Goal: Transaction & Acquisition: Purchase product/service

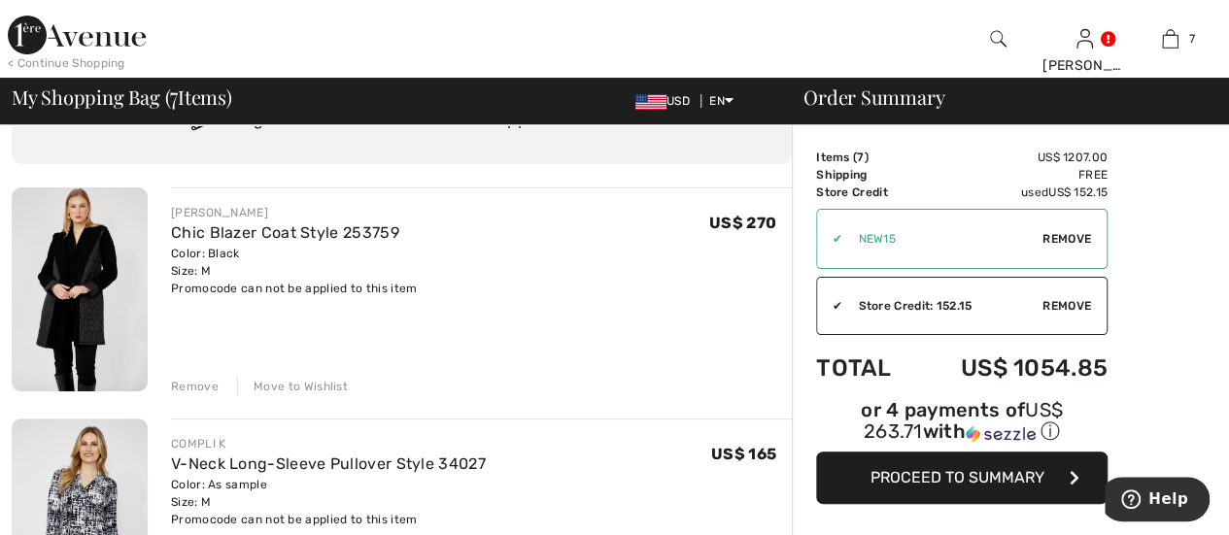
click at [207, 387] on div "Remove" at bounding box center [195, 386] width 48 height 17
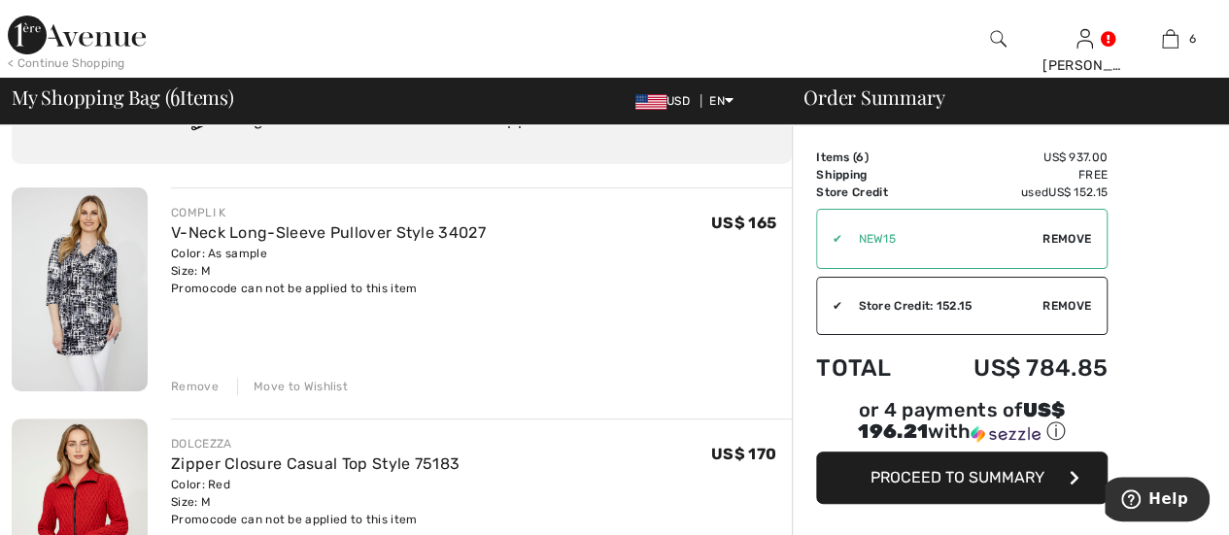
scroll to position [291, 0]
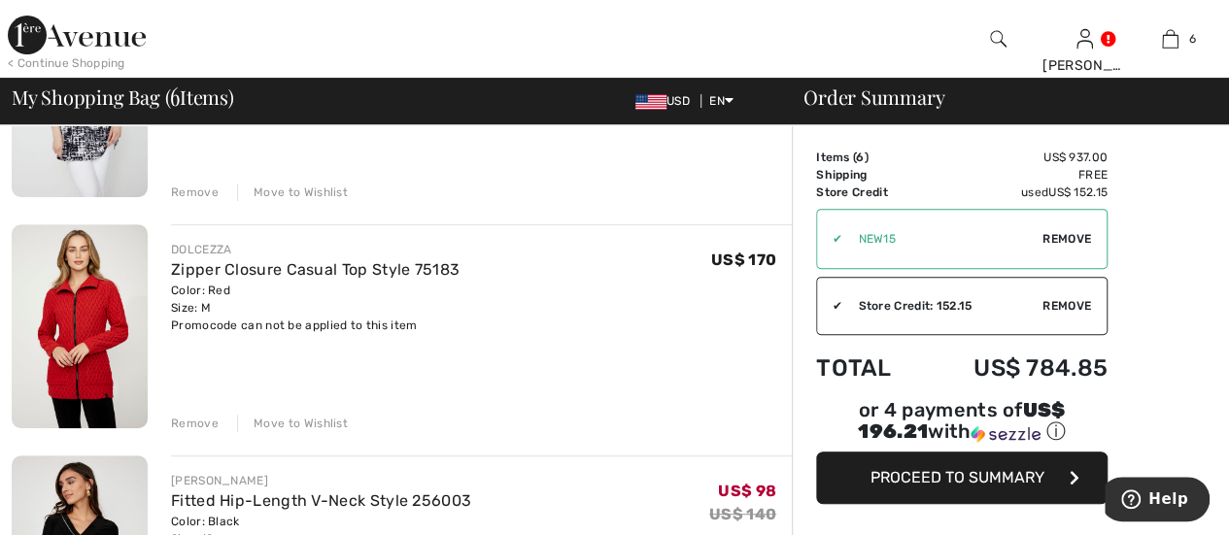
type input "NEW15"
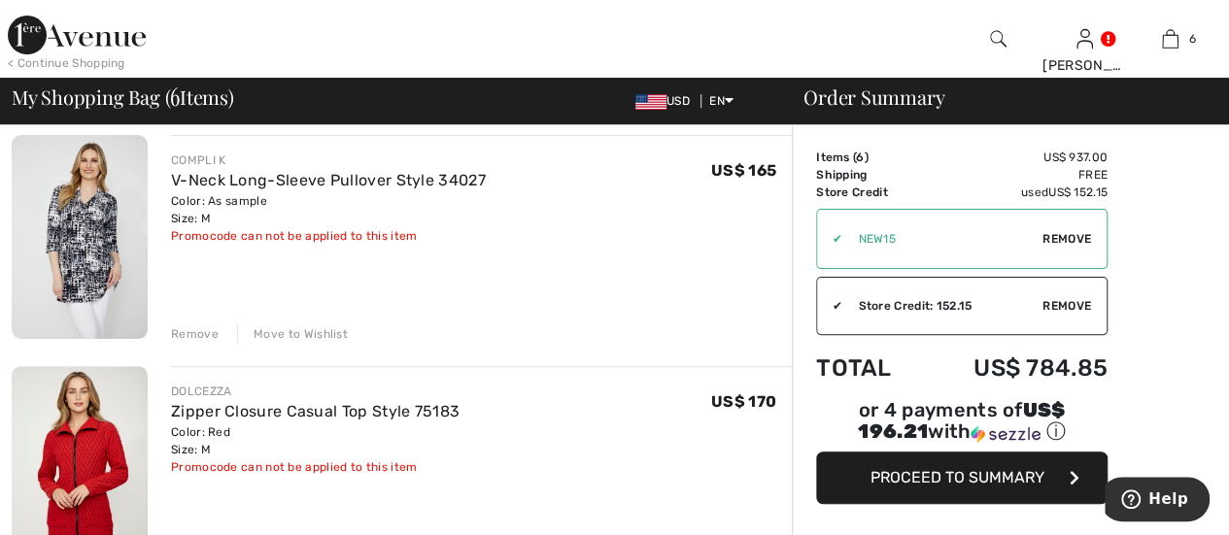
scroll to position [97, 0]
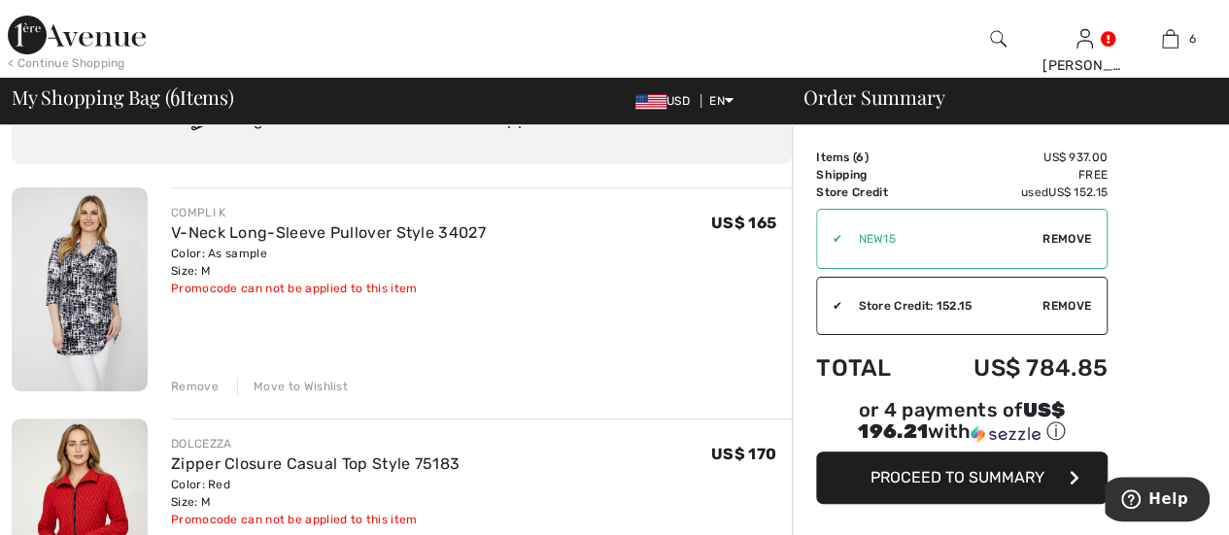
click at [301, 389] on div "Move to Wishlist" at bounding box center [292, 386] width 111 height 17
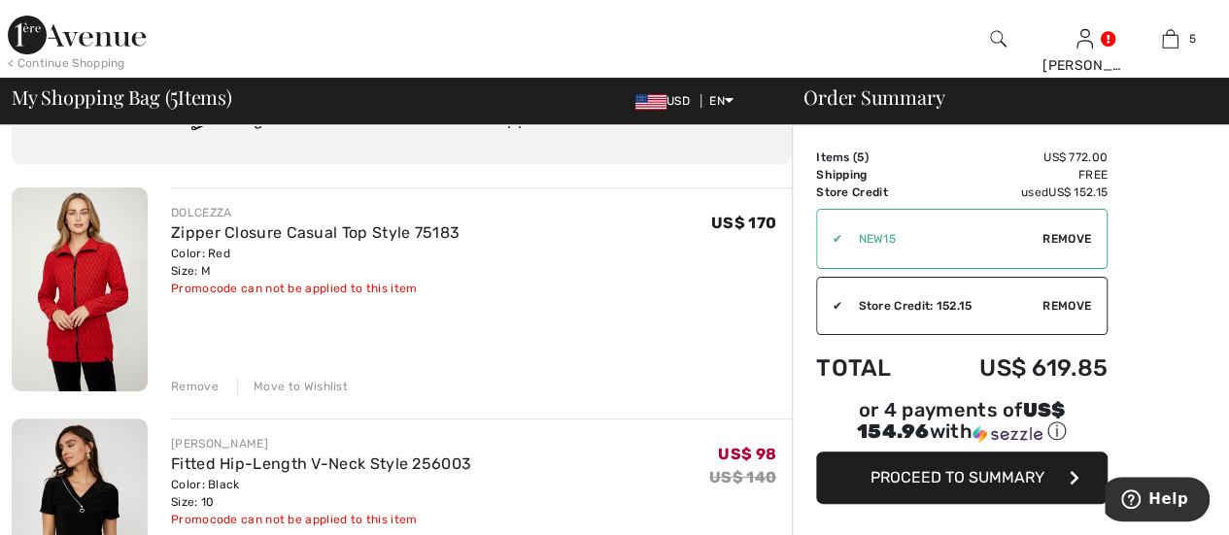
click at [202, 391] on div "Remove" at bounding box center [195, 386] width 48 height 17
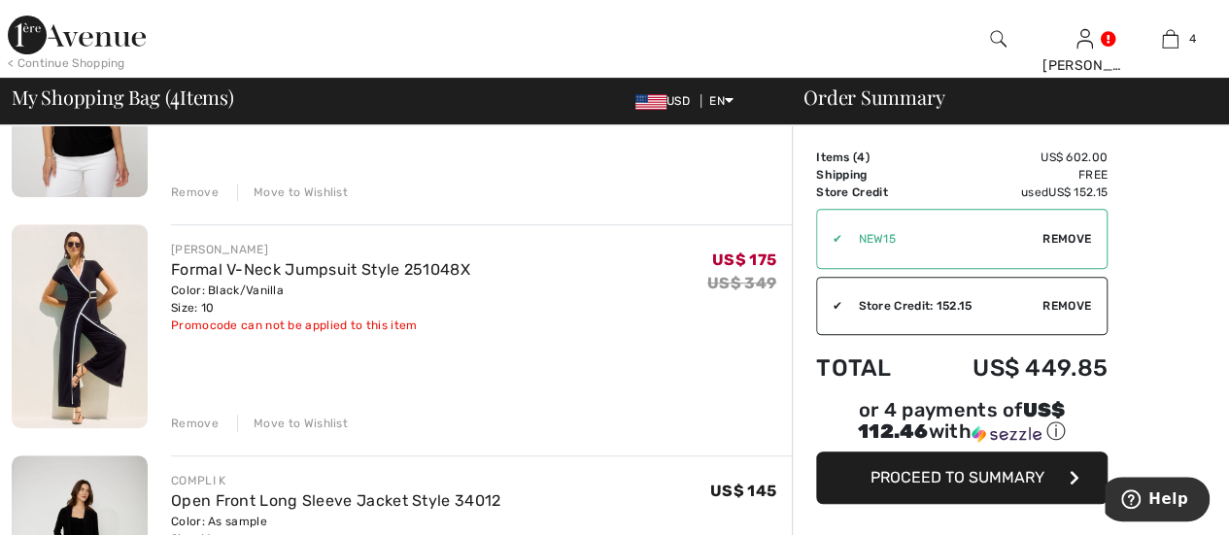
scroll to position [486, 0]
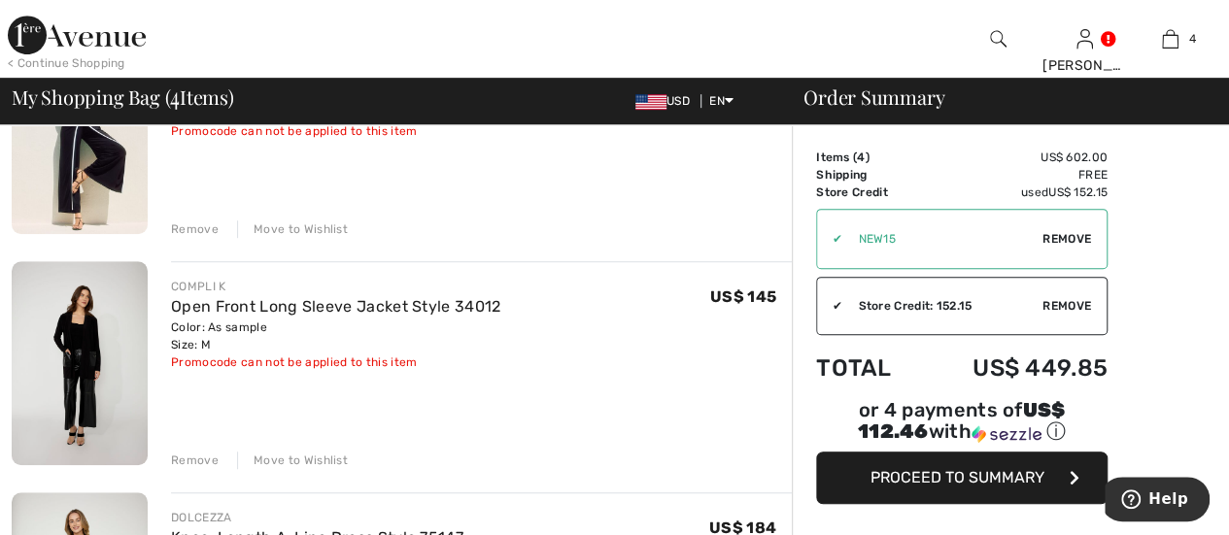
click at [192, 228] on div "Remove" at bounding box center [195, 228] width 48 height 17
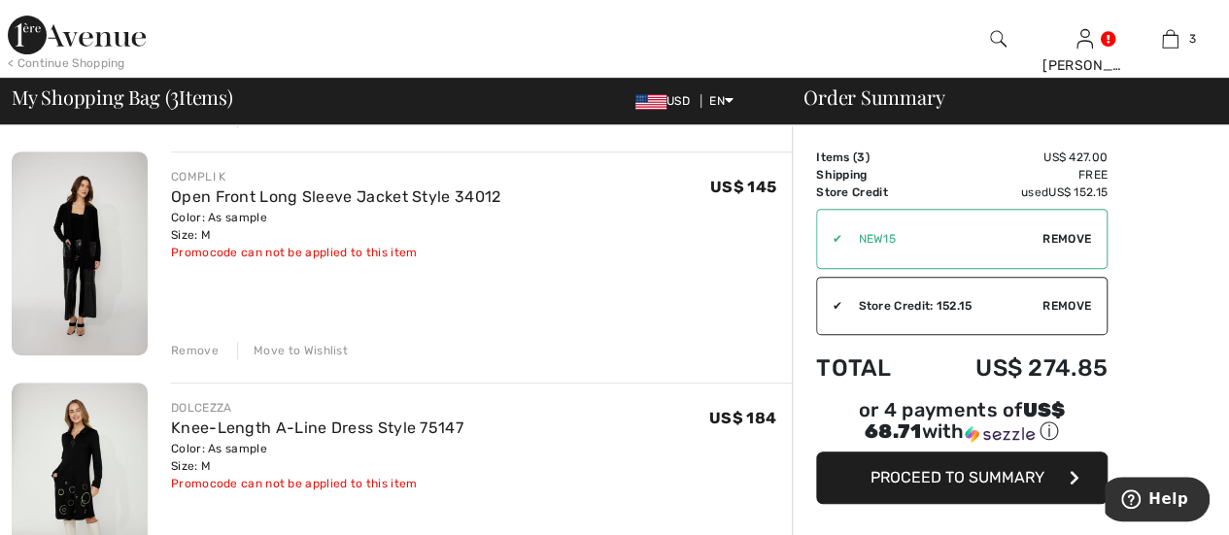
scroll to position [363, 0]
click at [204, 353] on div "Remove" at bounding box center [195, 351] width 48 height 17
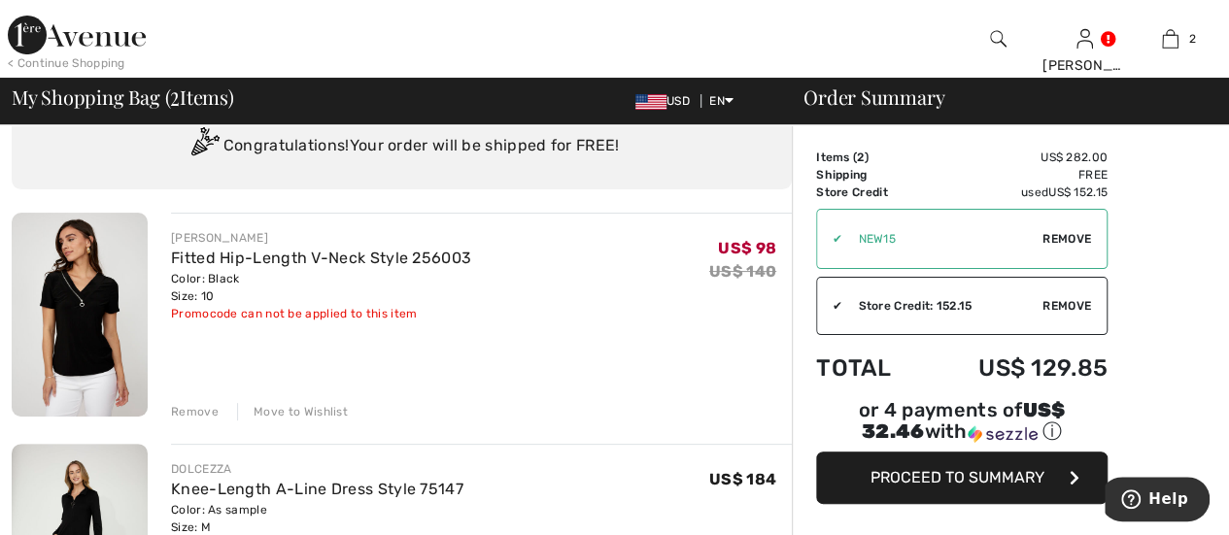
scroll to position [0, 0]
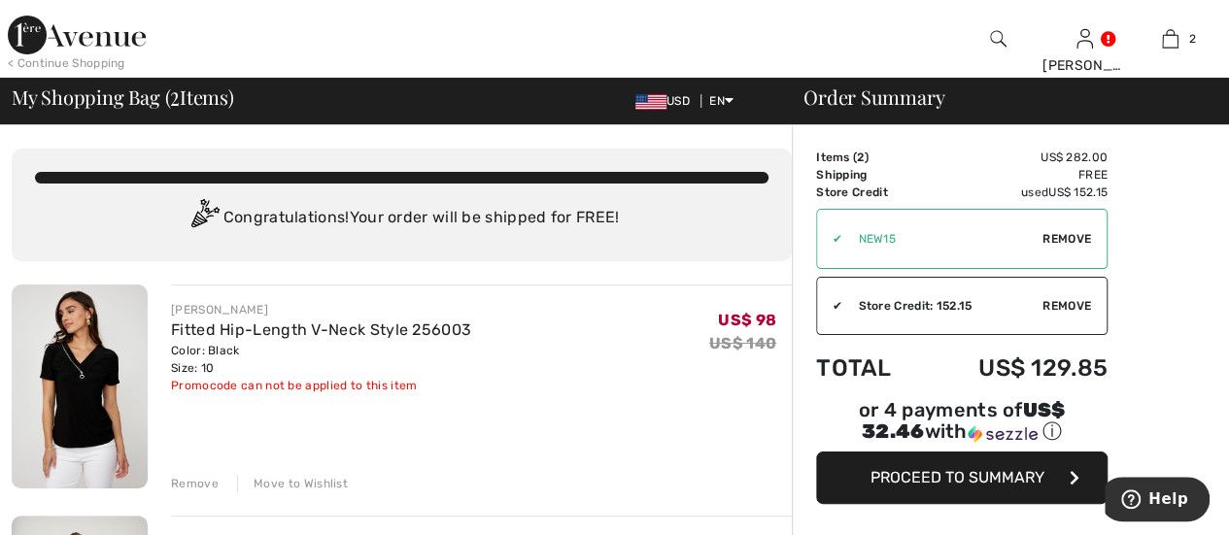
click at [1047, 468] on button "Proceed to Summary" at bounding box center [961, 478] width 291 height 52
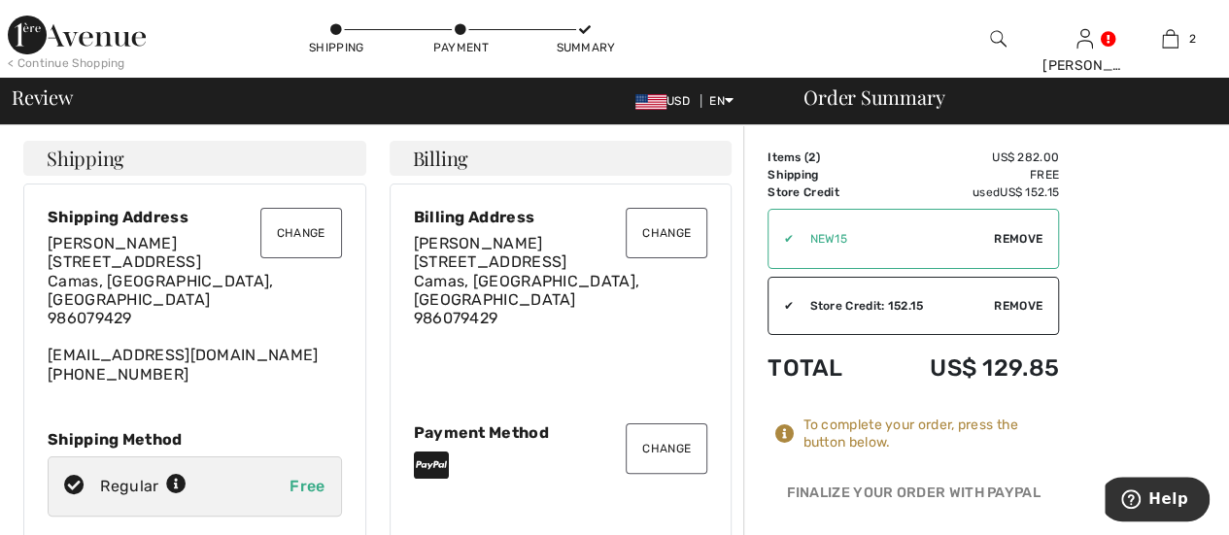
click at [58, 32] on img at bounding box center [77, 35] width 138 height 39
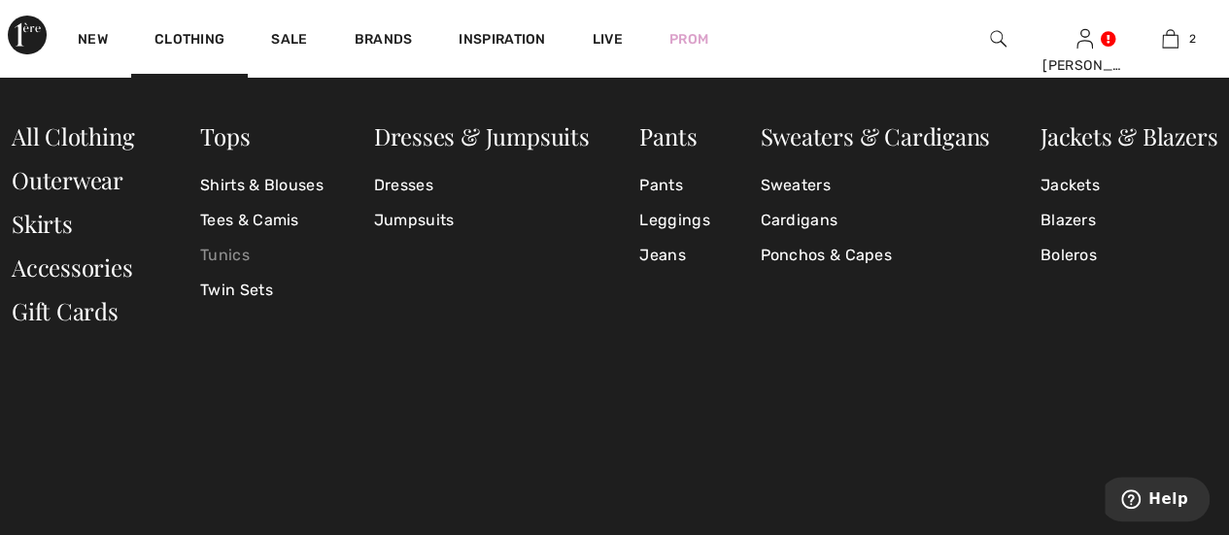
click at [239, 260] on link "Tunics" at bounding box center [261, 255] width 123 height 35
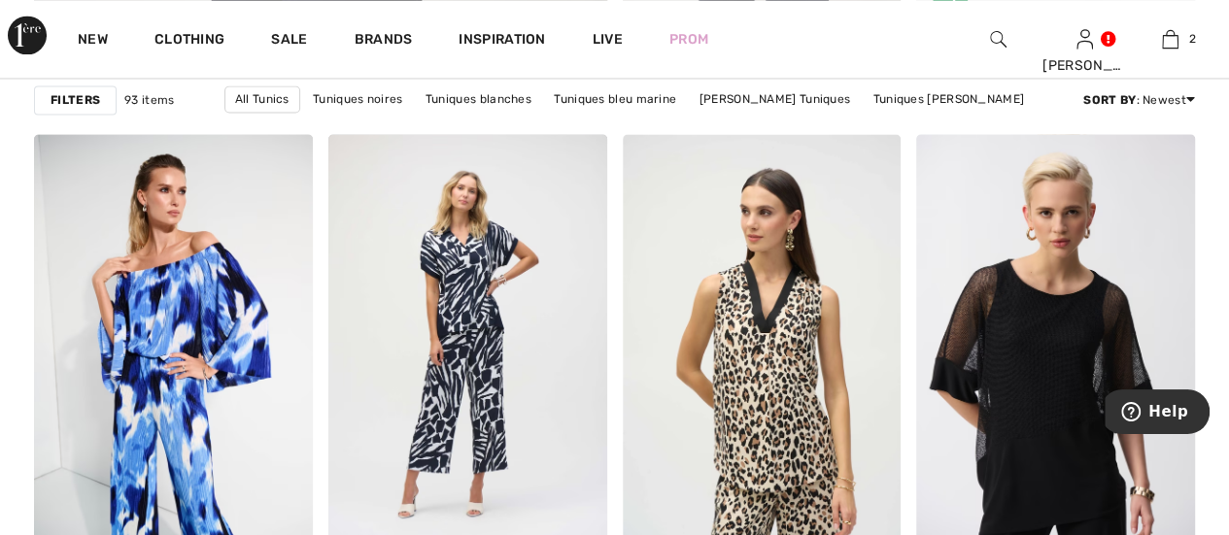
scroll to position [5924, 0]
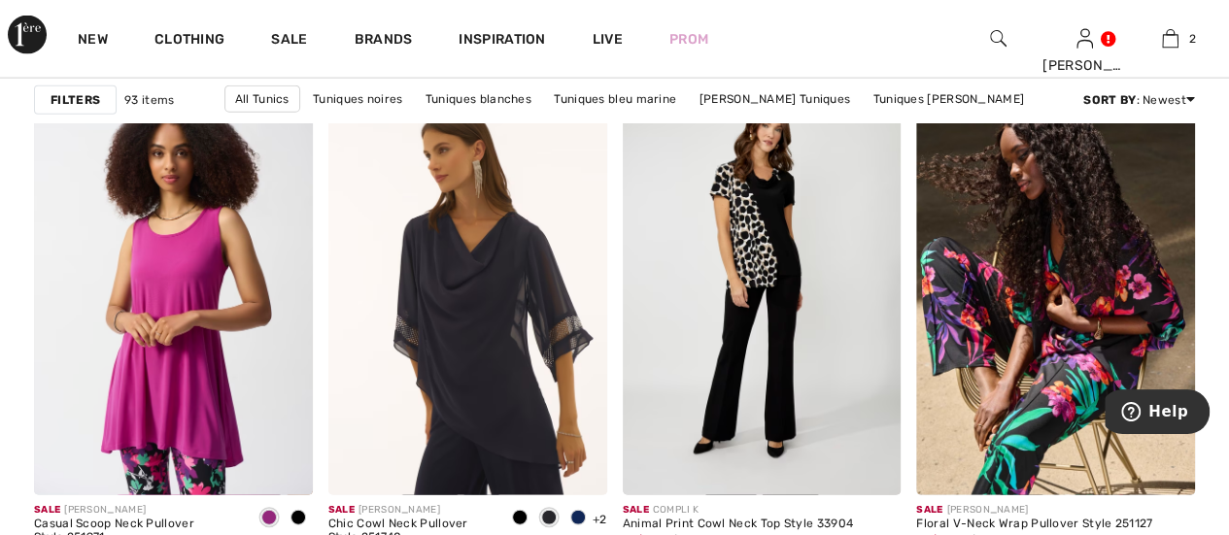
click at [994, 34] on img at bounding box center [998, 38] width 17 height 23
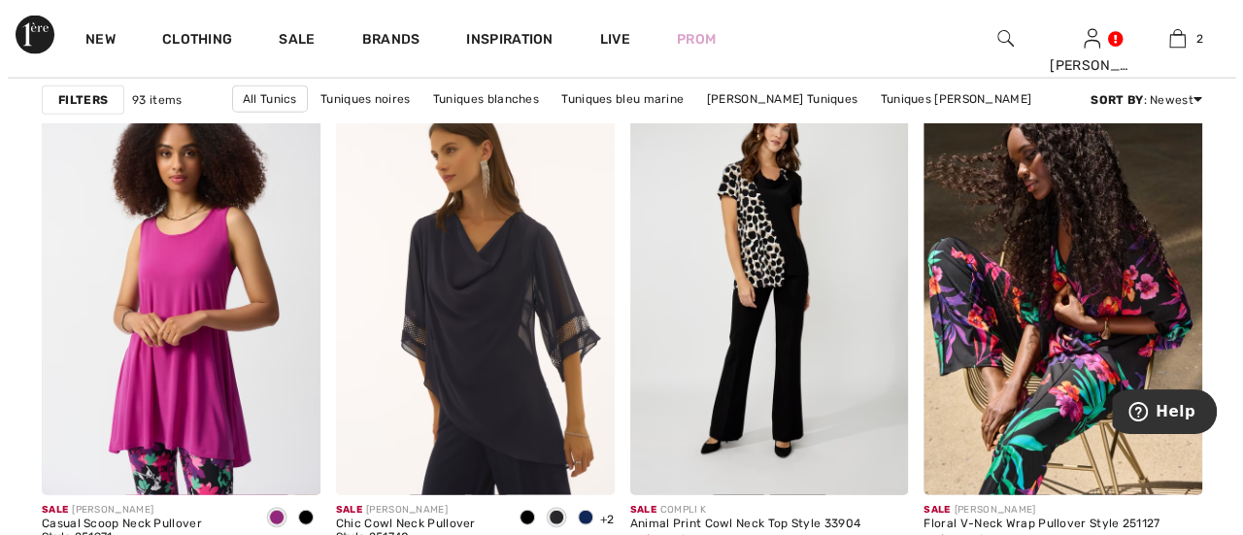
scroll to position [5984, 0]
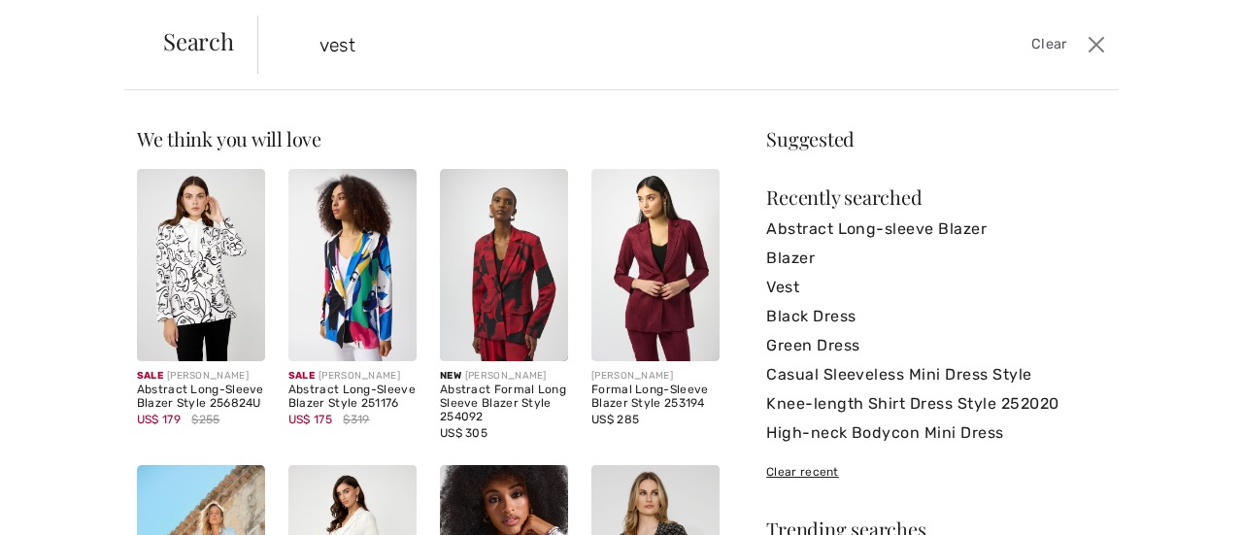
type input "vest"
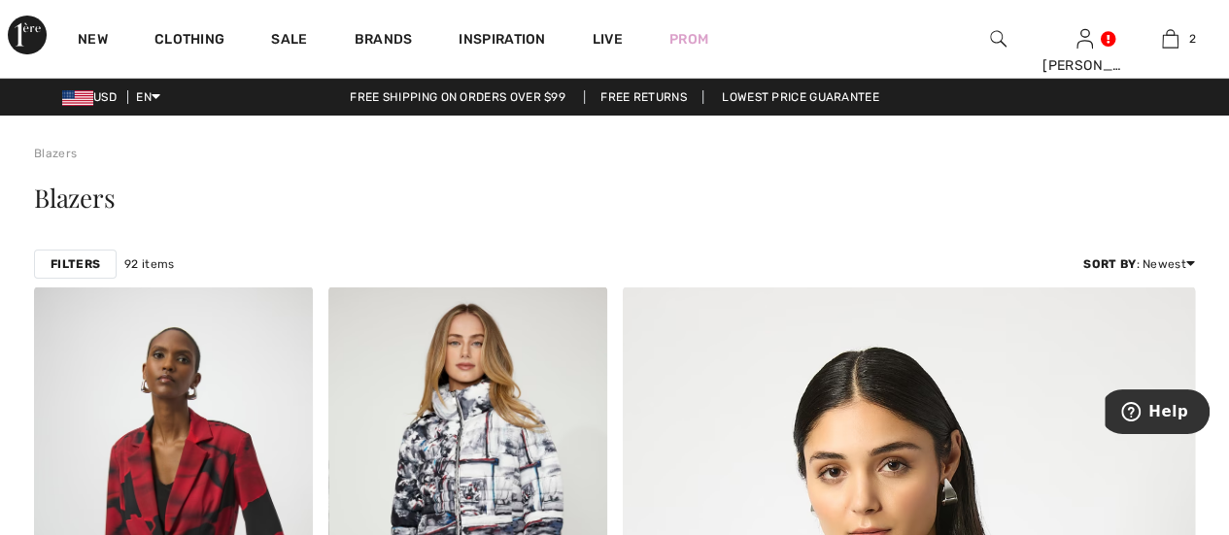
click at [1000, 39] on img at bounding box center [998, 38] width 17 height 23
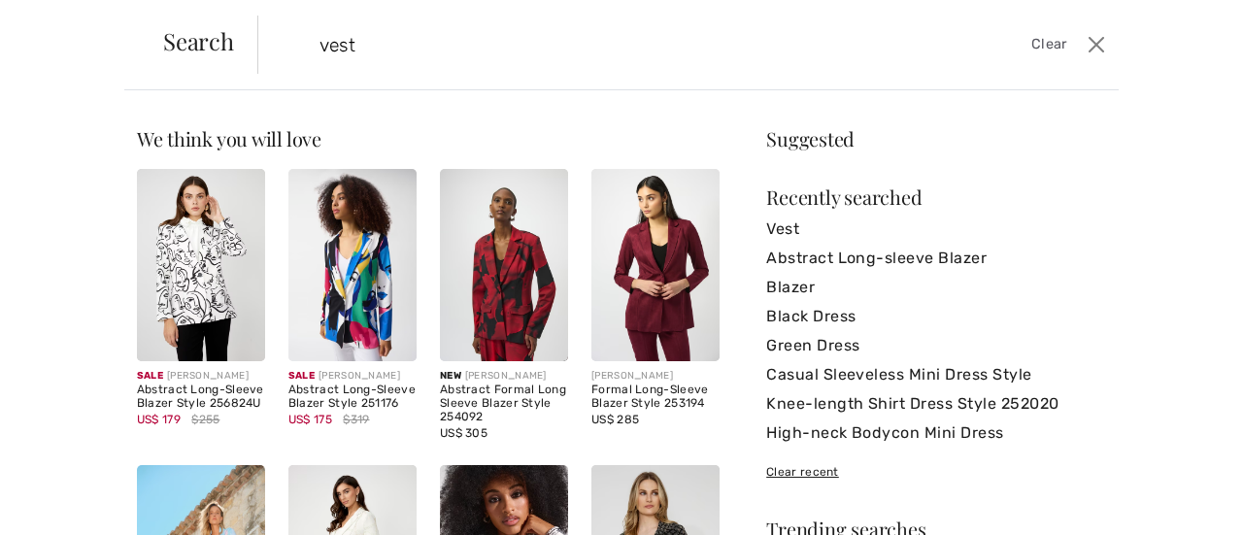
type input "vest"
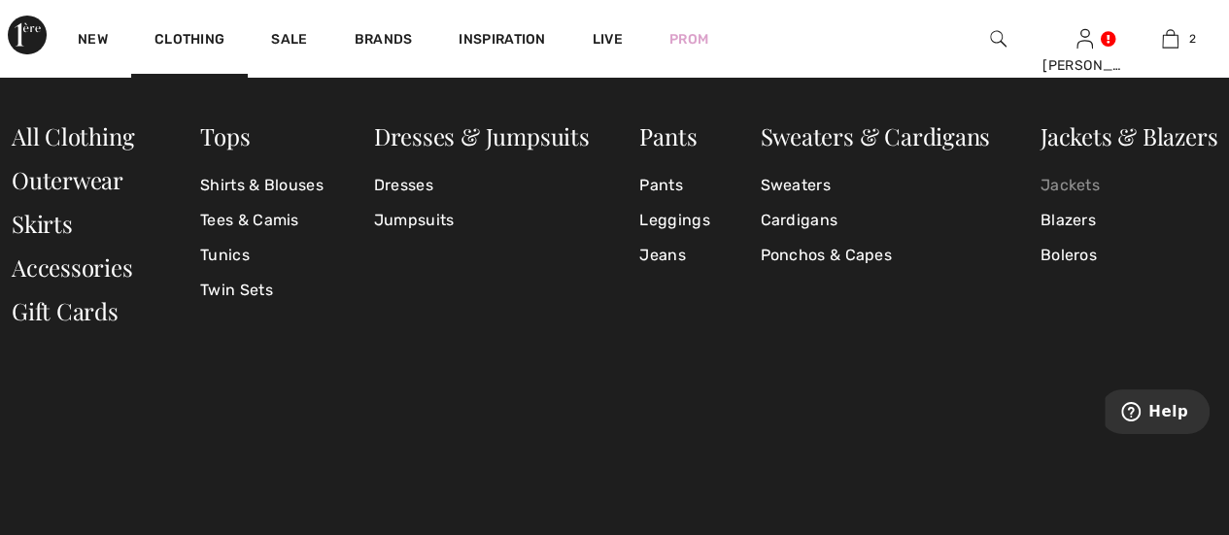
click at [1080, 187] on link "Jackets" at bounding box center [1128, 185] width 177 height 35
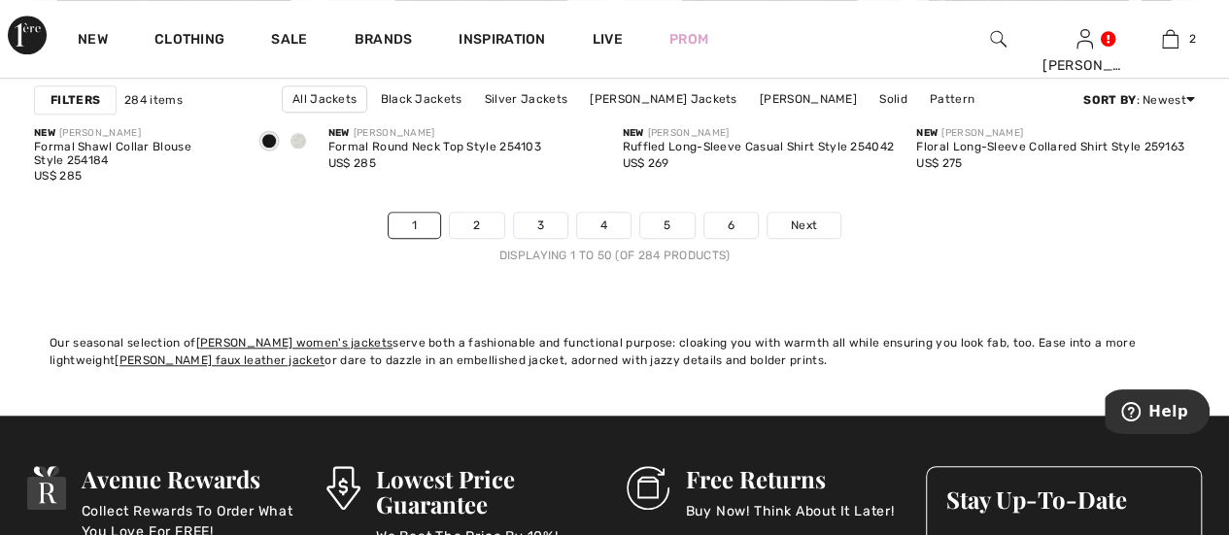
scroll to position [7964, 0]
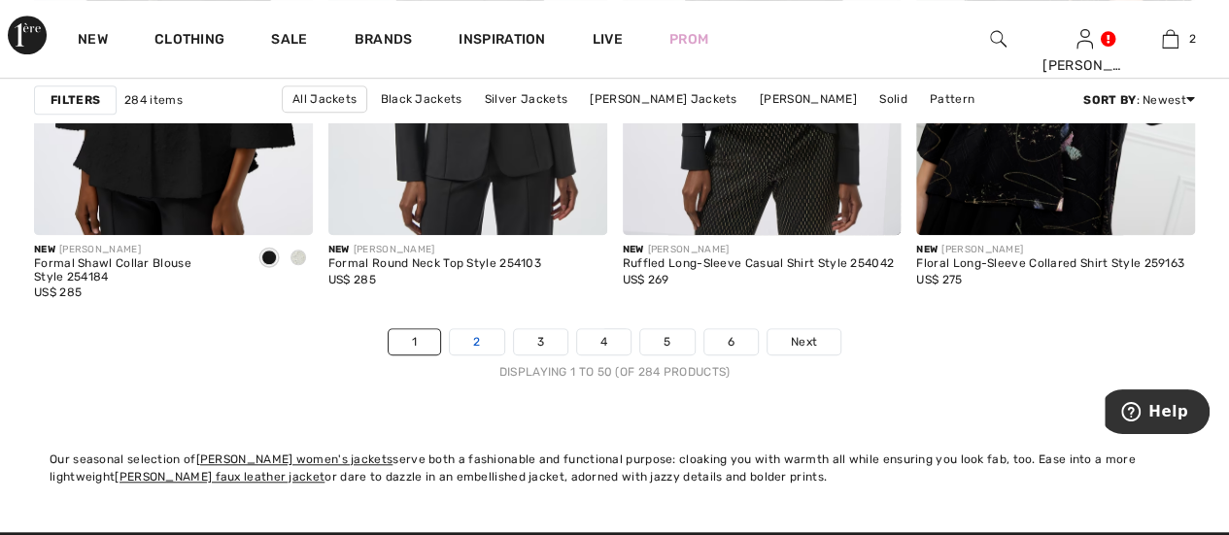
click at [462, 330] on link "2" at bounding box center [476, 341] width 53 height 25
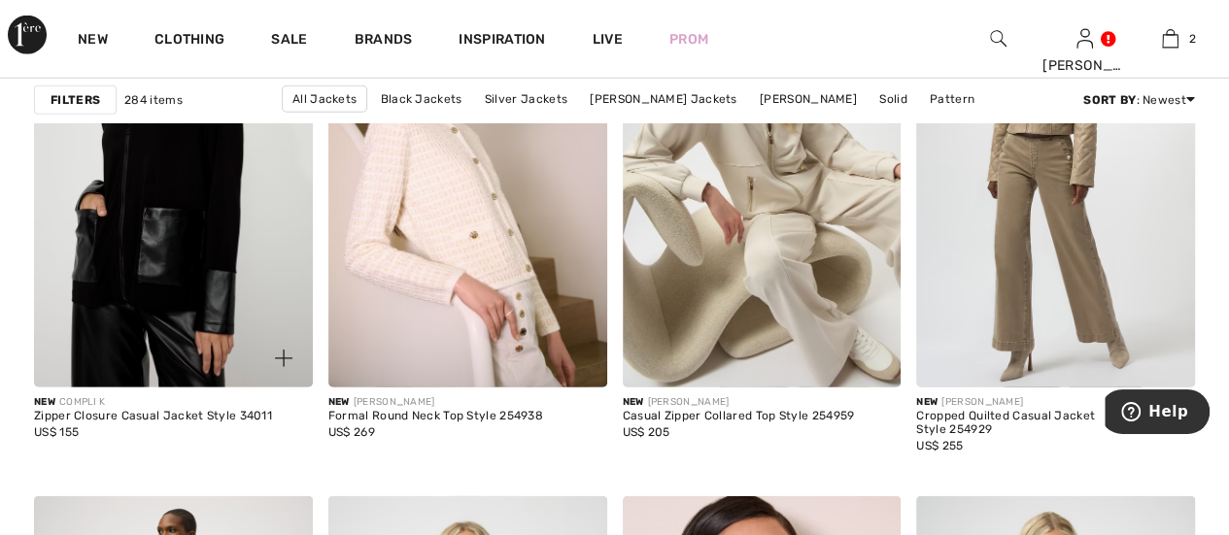
scroll to position [2525, 0]
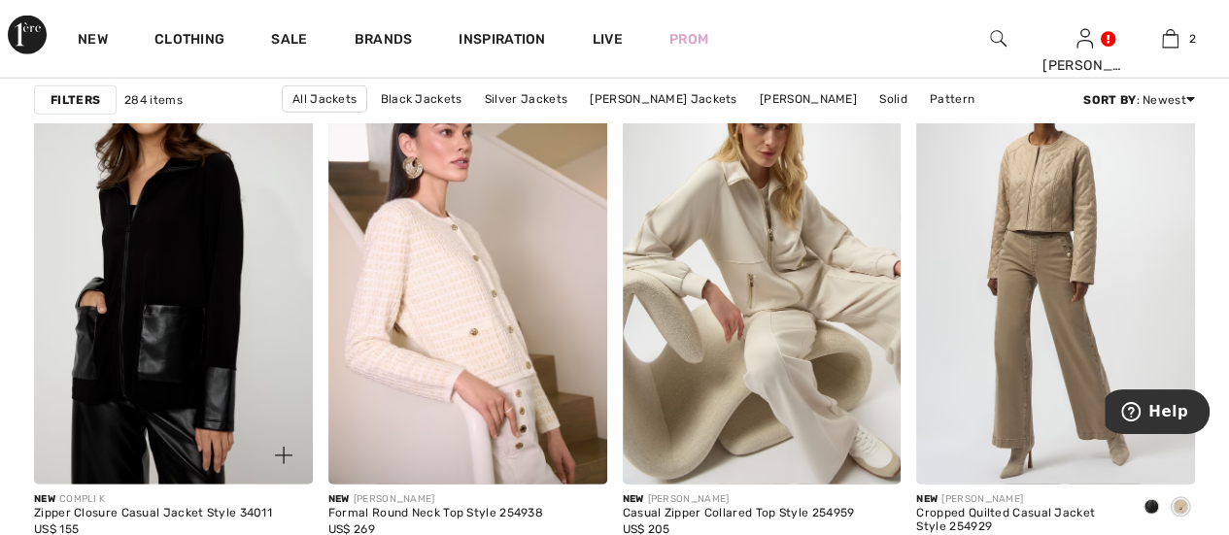
click at [183, 353] on img at bounding box center [173, 276] width 279 height 418
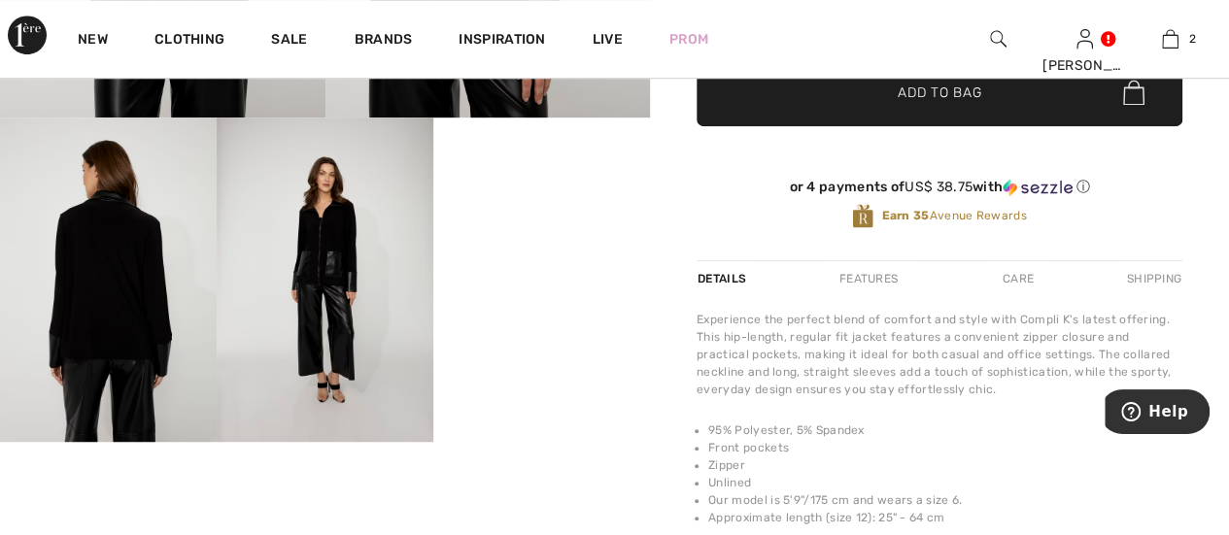
scroll to position [97, 0]
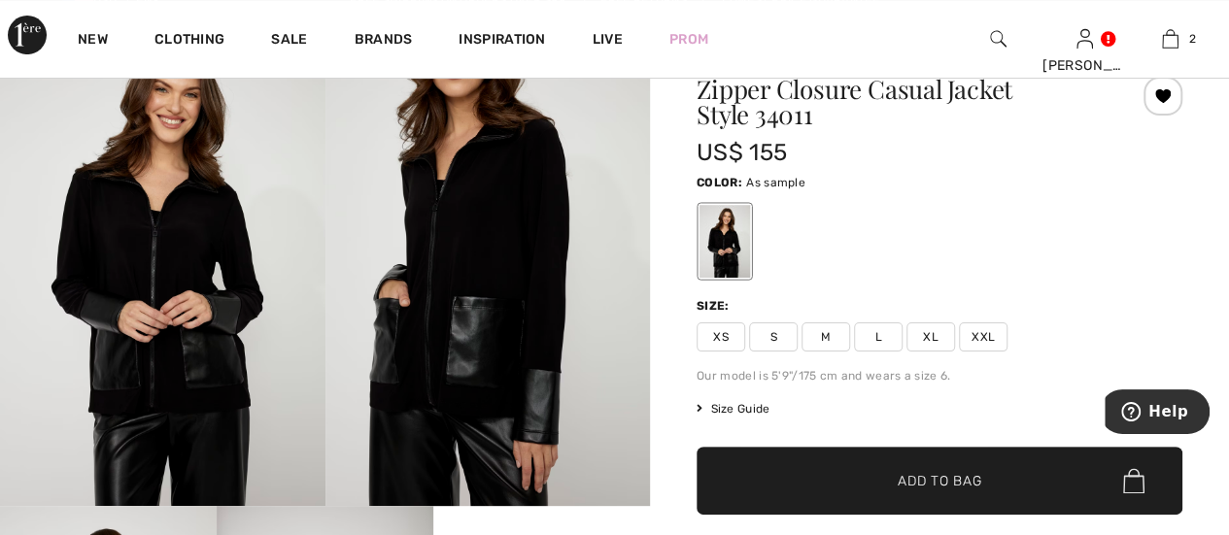
click at [819, 335] on span "M" at bounding box center [825, 336] width 49 height 29
click at [917, 500] on span "✔ Added to Bag Add to Bag" at bounding box center [939, 481] width 486 height 68
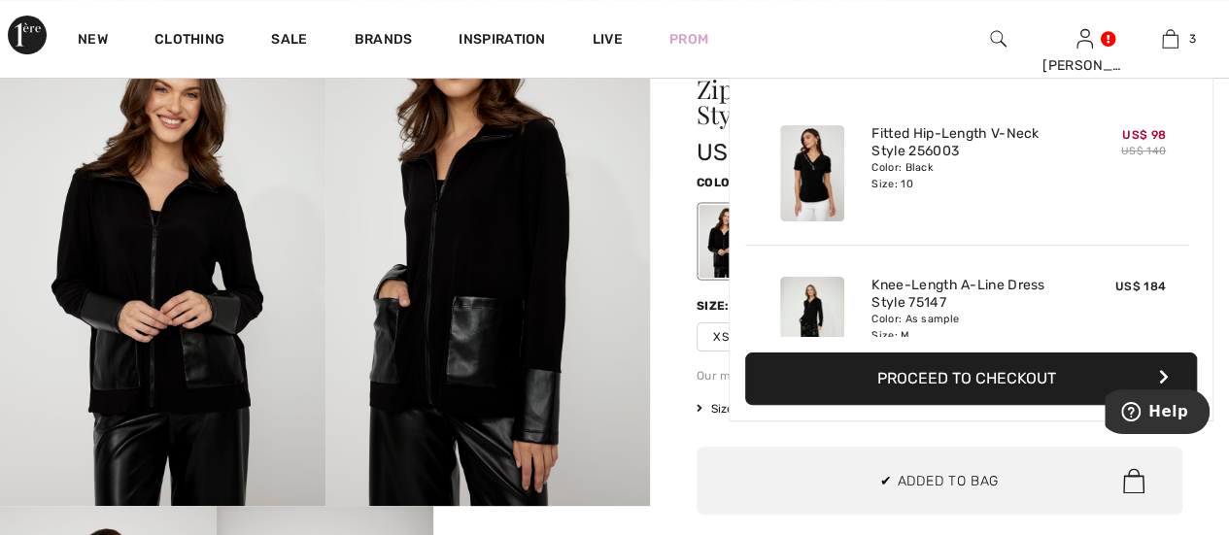
scroll to position [211, 0]
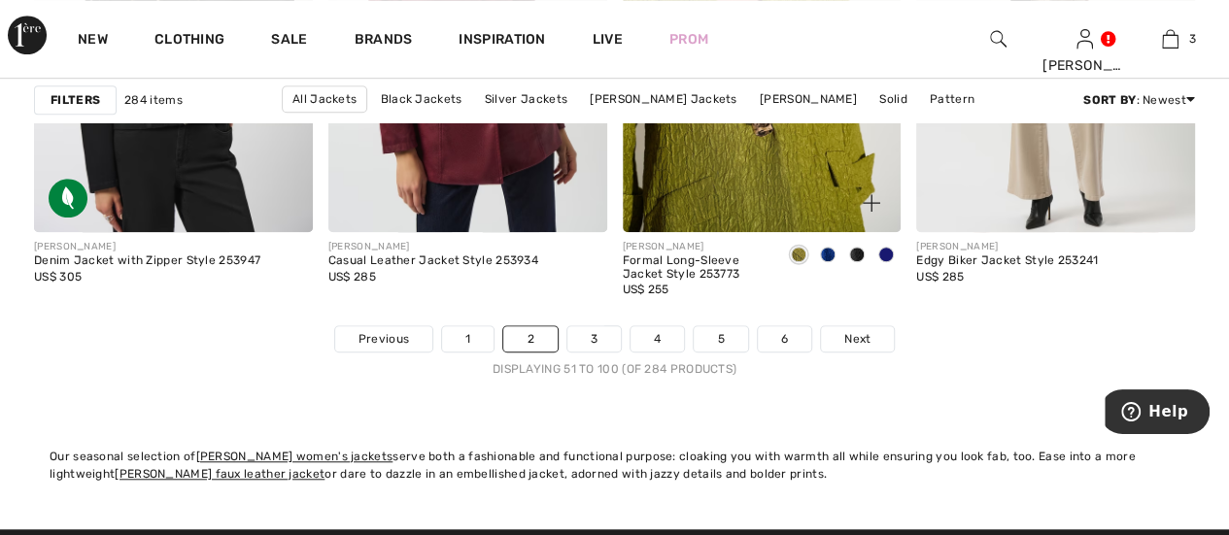
scroll to position [8061, 0]
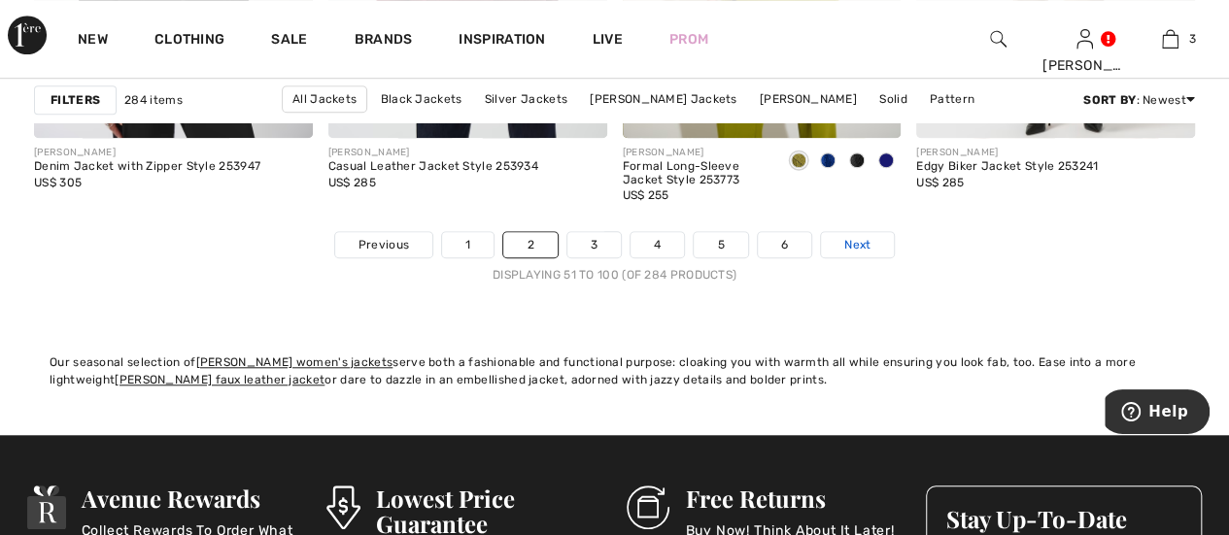
click at [845, 238] on span "Next" at bounding box center [857, 244] width 26 height 17
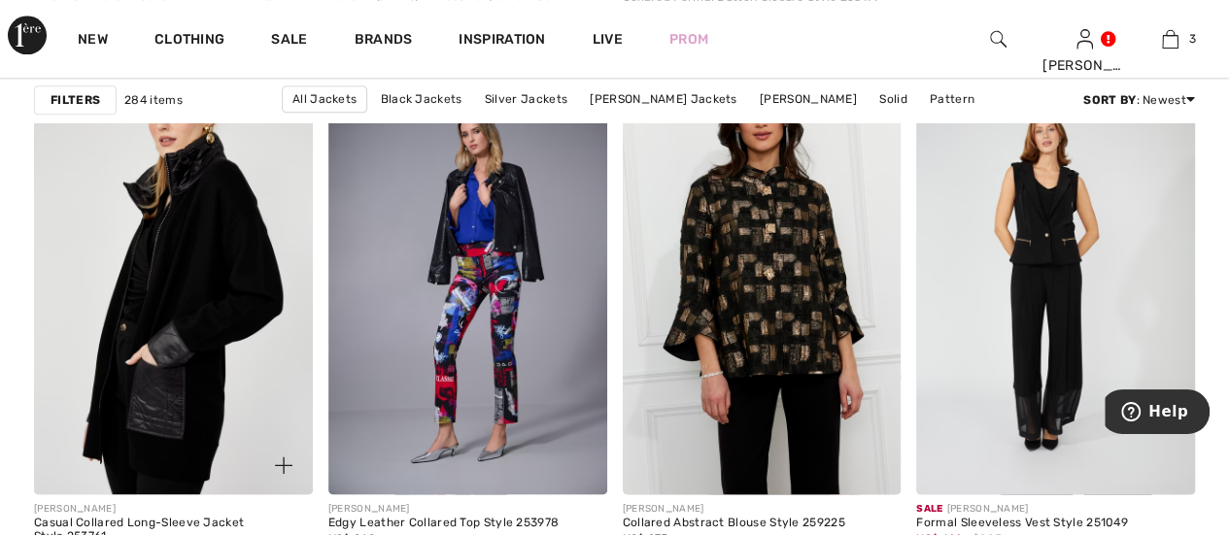
scroll to position [1263, 0]
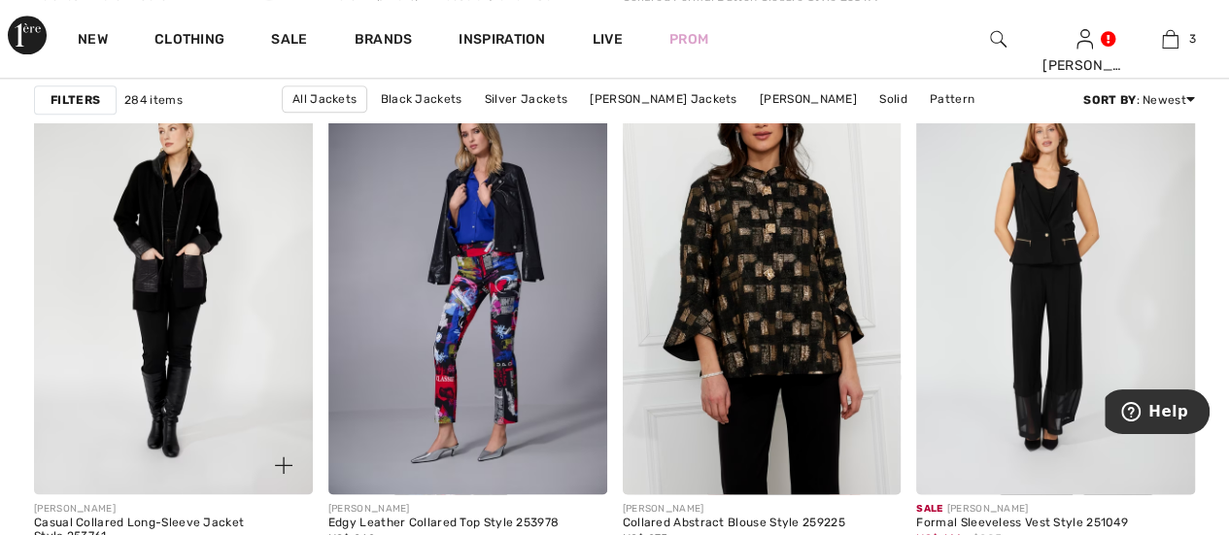
click at [192, 301] on img at bounding box center [173, 286] width 279 height 418
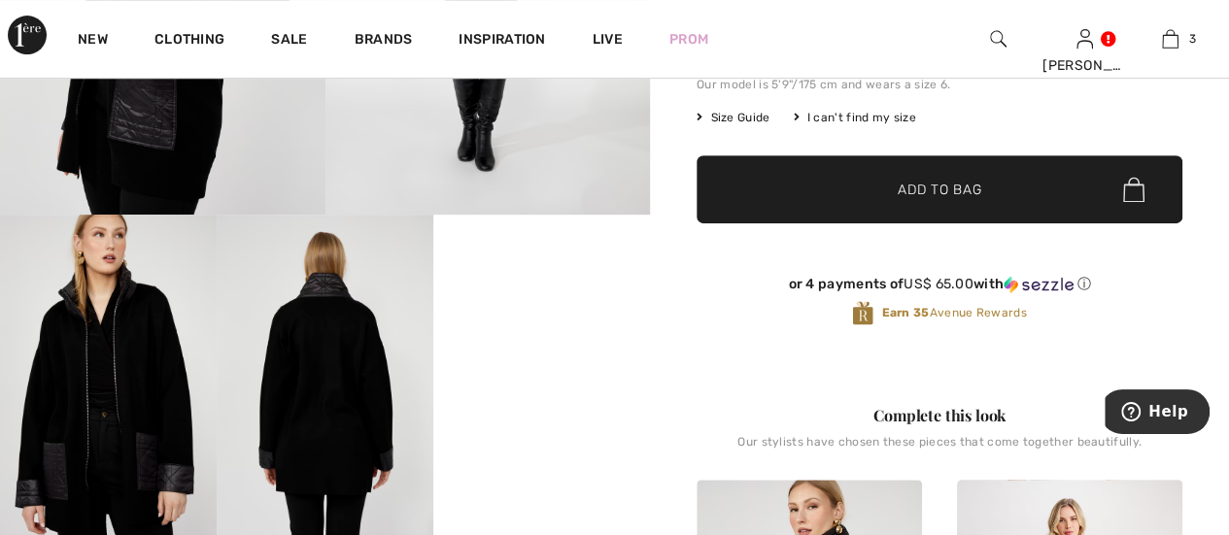
scroll to position [583, 0]
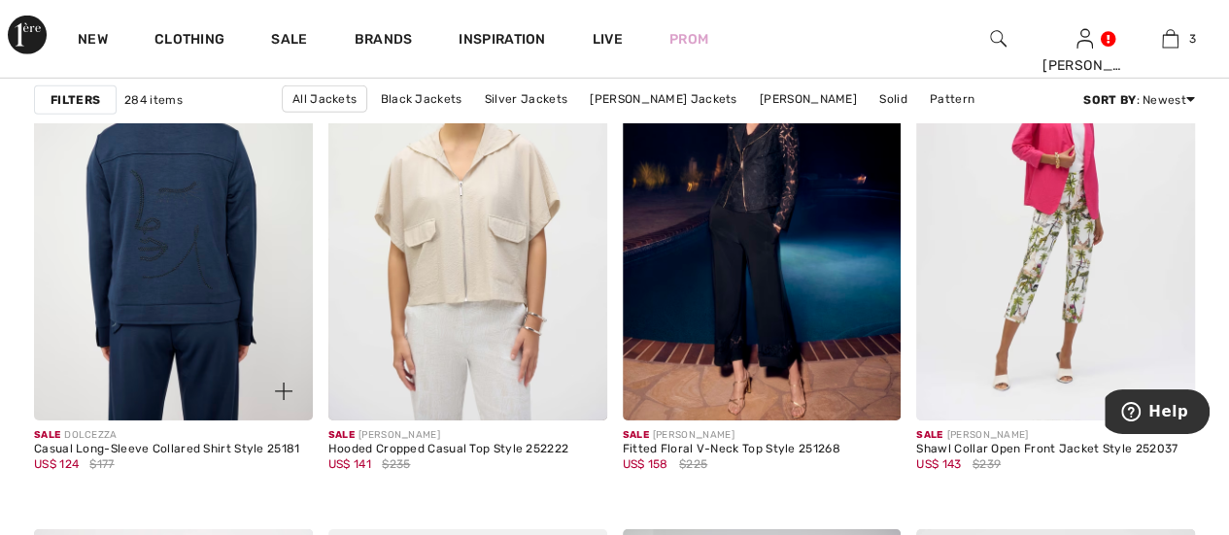
scroll to position [6701, 0]
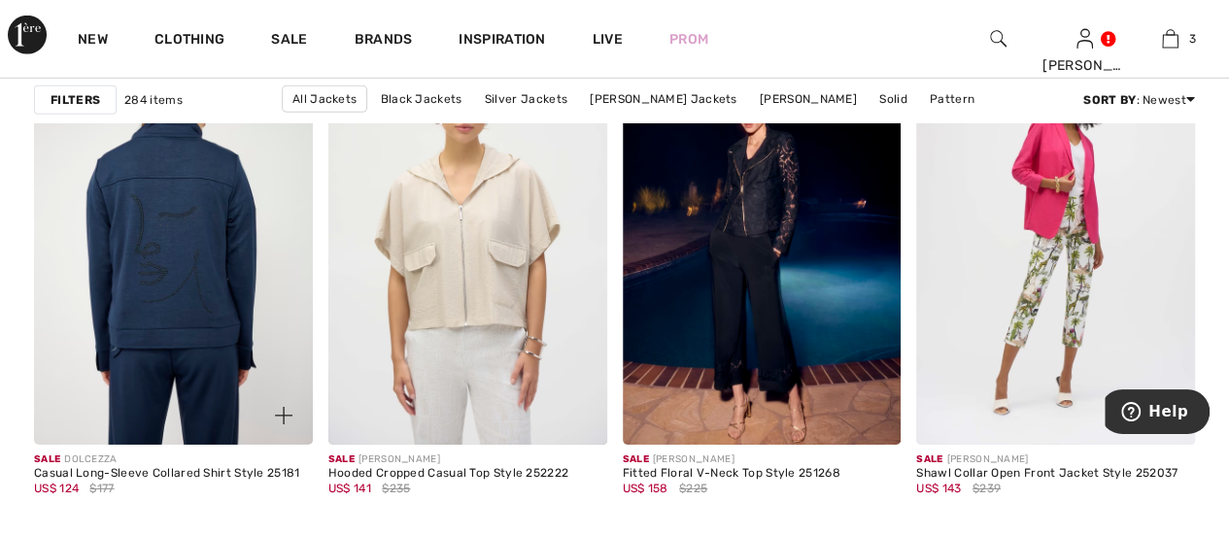
click at [198, 280] on img at bounding box center [173, 235] width 279 height 418
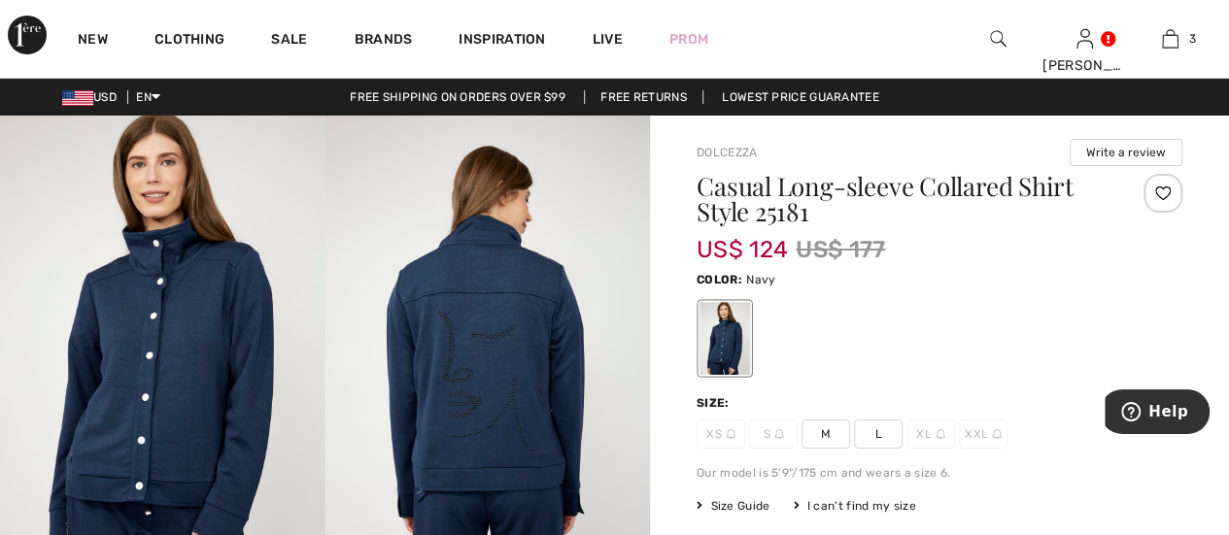
click at [829, 435] on span "M" at bounding box center [825, 434] width 49 height 29
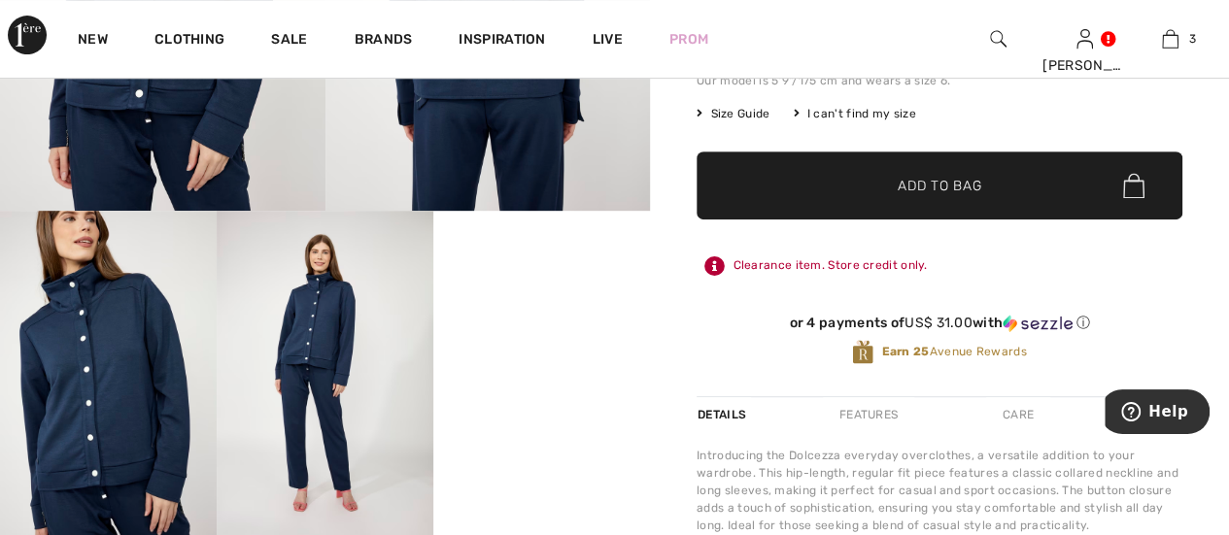
scroll to position [486, 0]
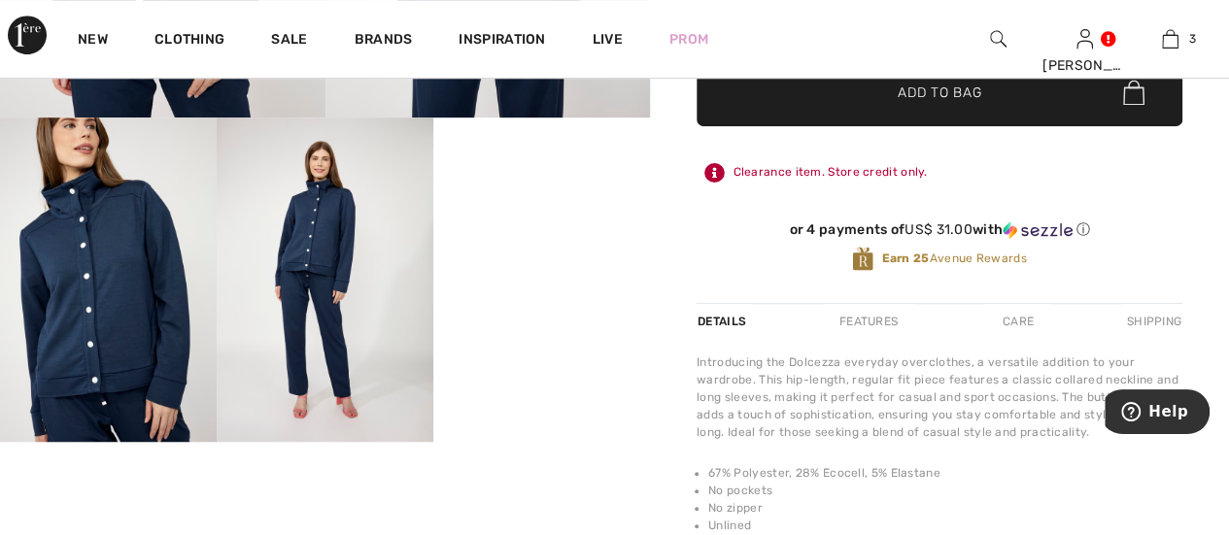
click at [805, 106] on span "✔ Added to Bag Add to Bag" at bounding box center [939, 92] width 486 height 68
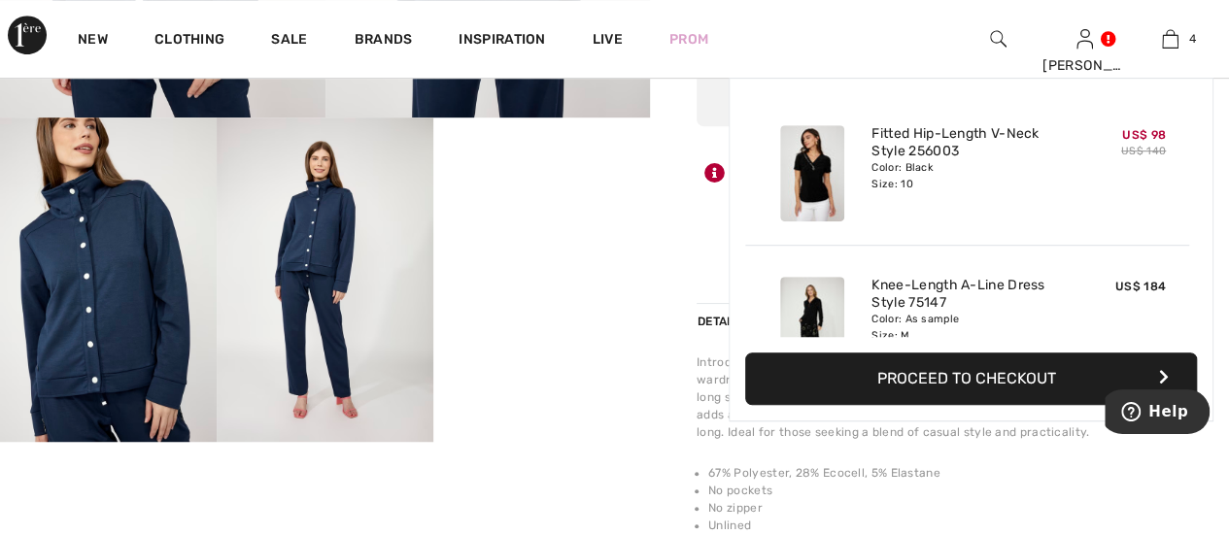
scroll to position [361, 0]
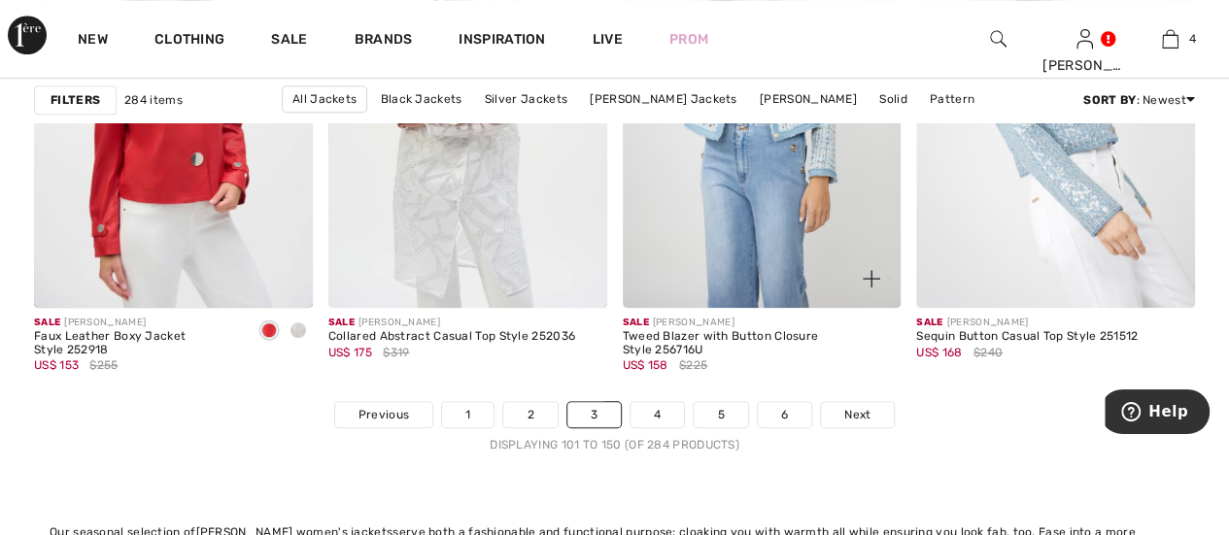
scroll to position [7866, 0]
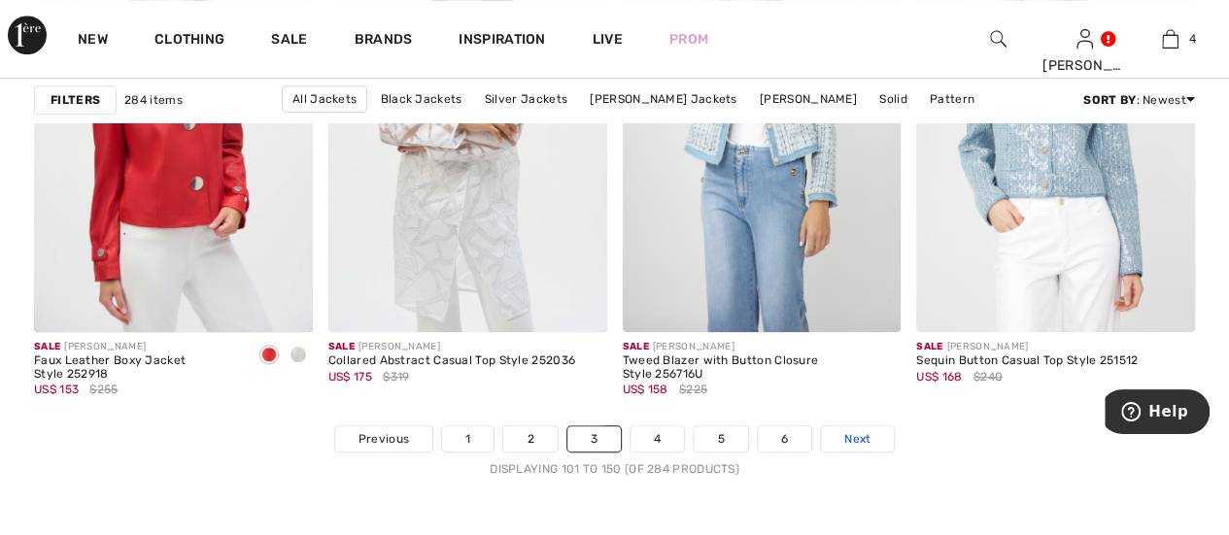
click at [844, 436] on span "Next" at bounding box center [857, 438] width 26 height 17
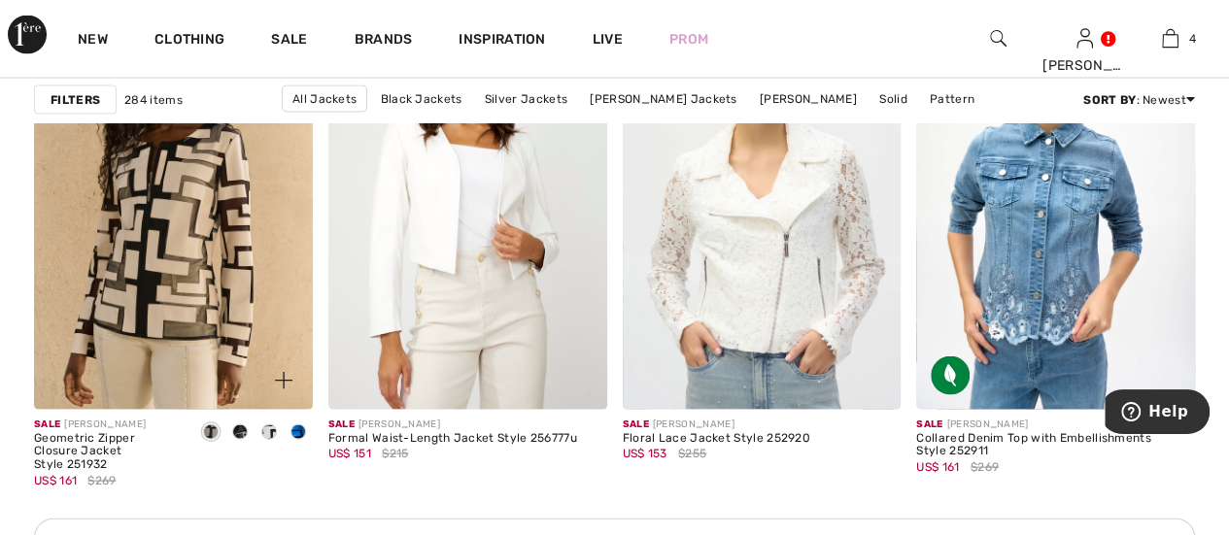
scroll to position [1845, 0]
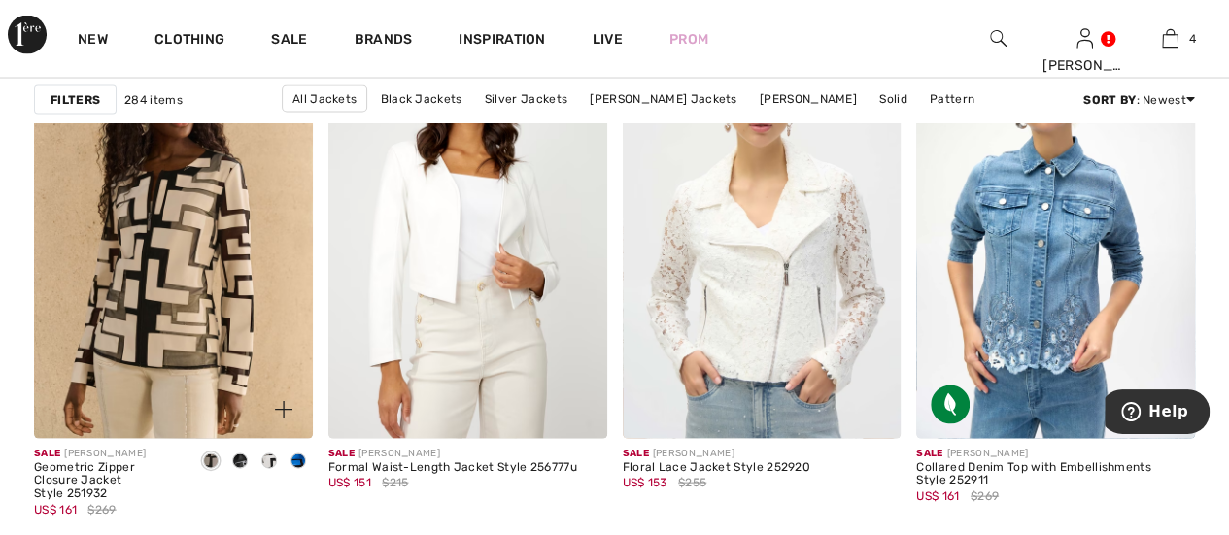
click at [242, 469] on div at bounding box center [239, 463] width 29 height 32
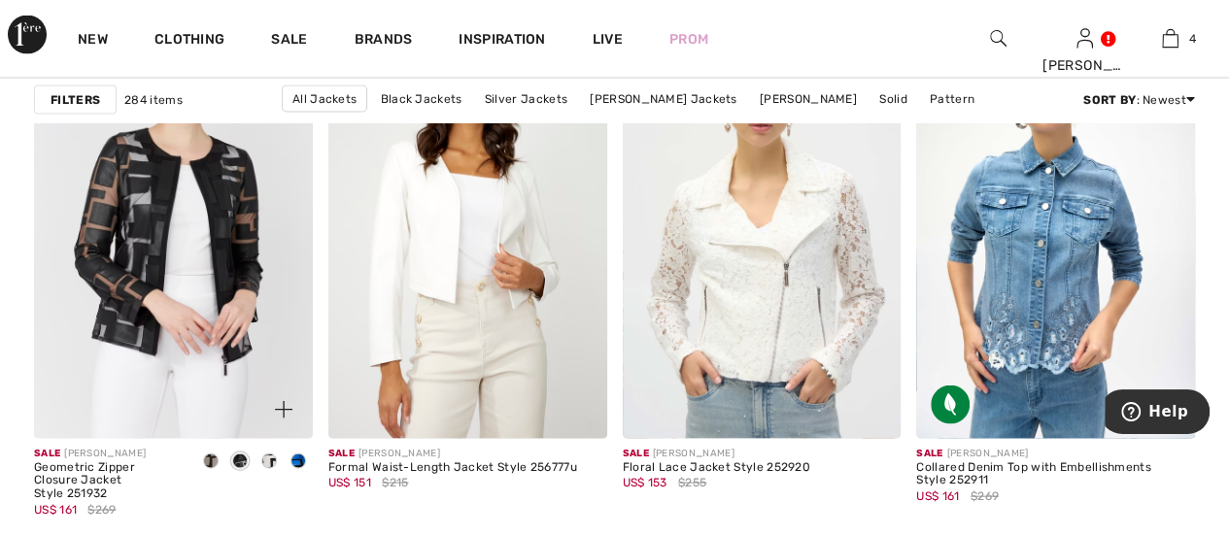
click at [306, 459] on div at bounding box center [298, 463] width 29 height 32
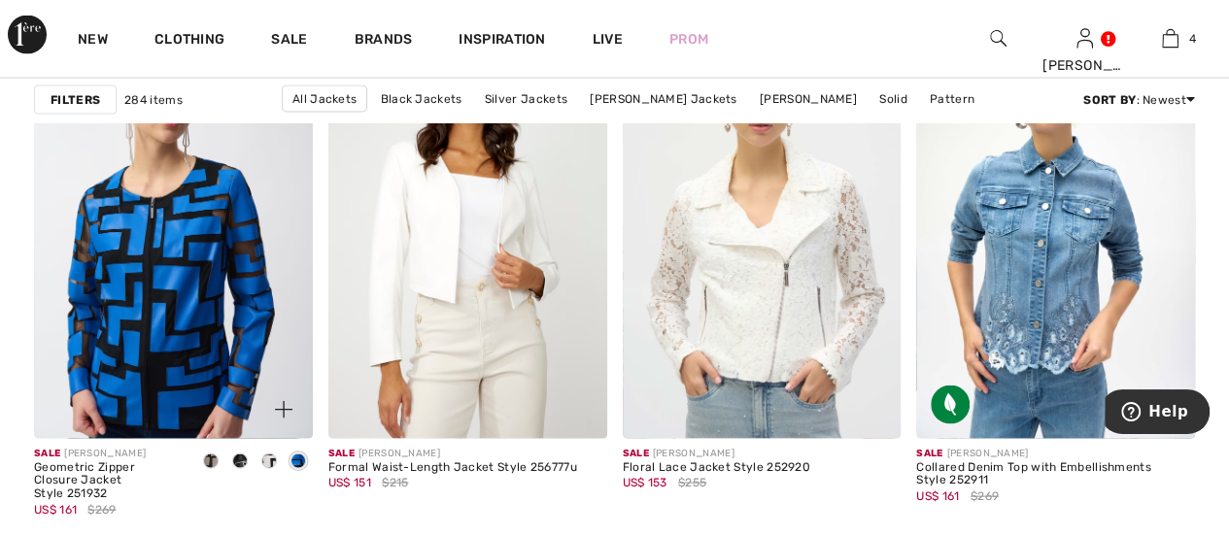
click at [245, 459] on span at bounding box center [240, 462] width 16 height 16
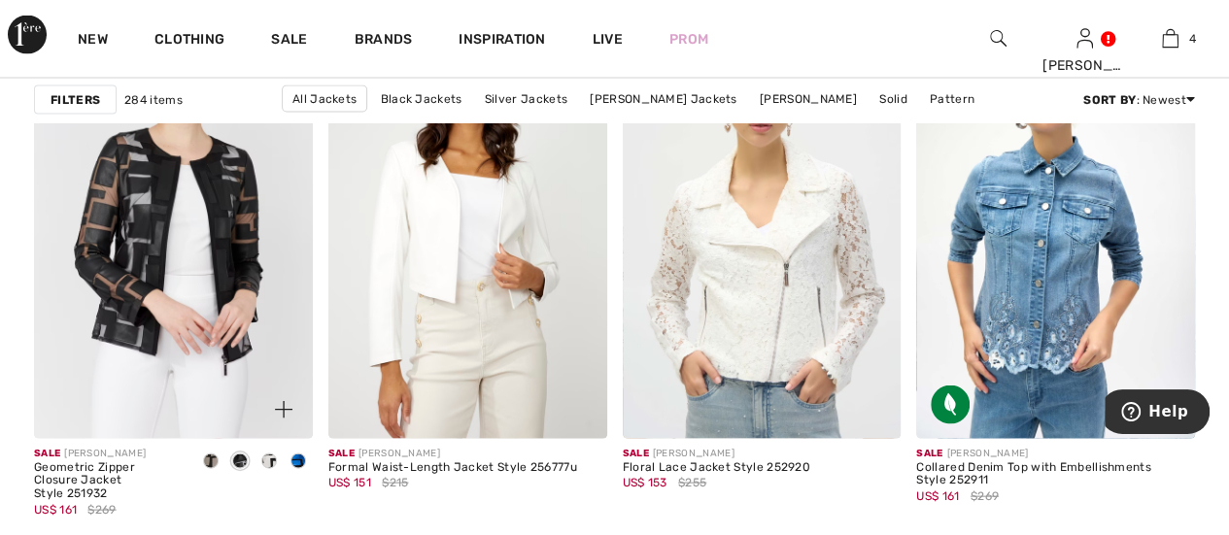
click at [206, 459] on span at bounding box center [211, 462] width 16 height 16
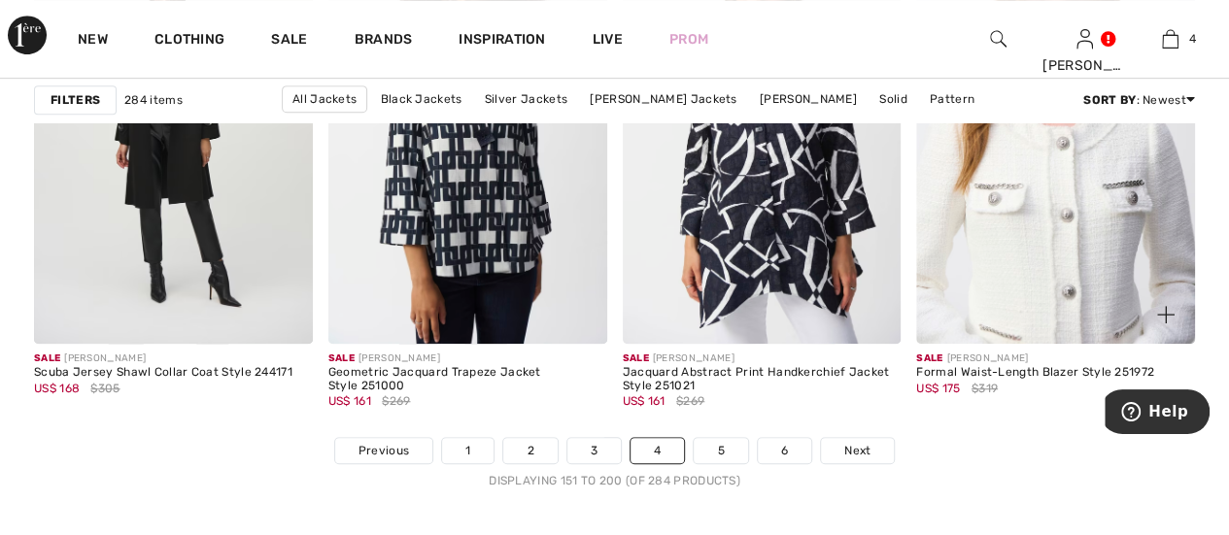
scroll to position [8158, 0]
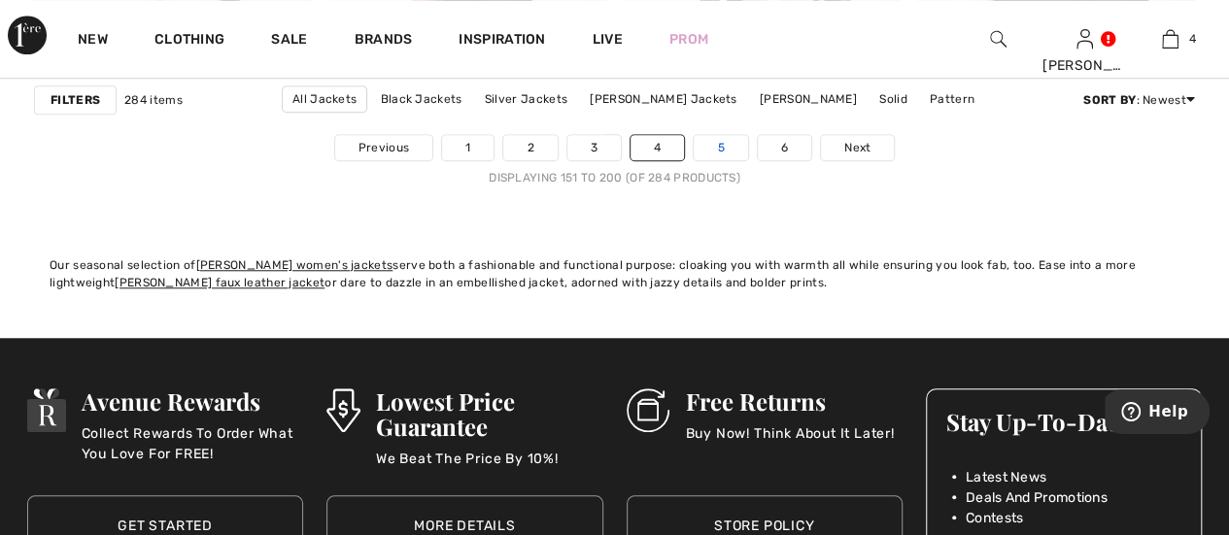
click at [728, 139] on link "5" at bounding box center [719, 147] width 53 height 25
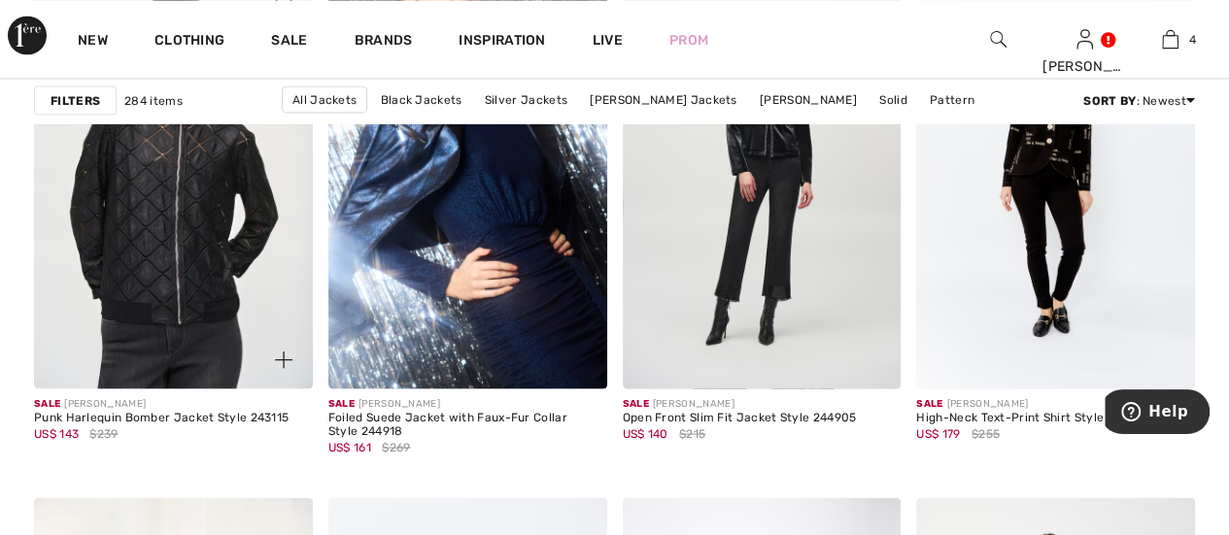
scroll to position [5439, 0]
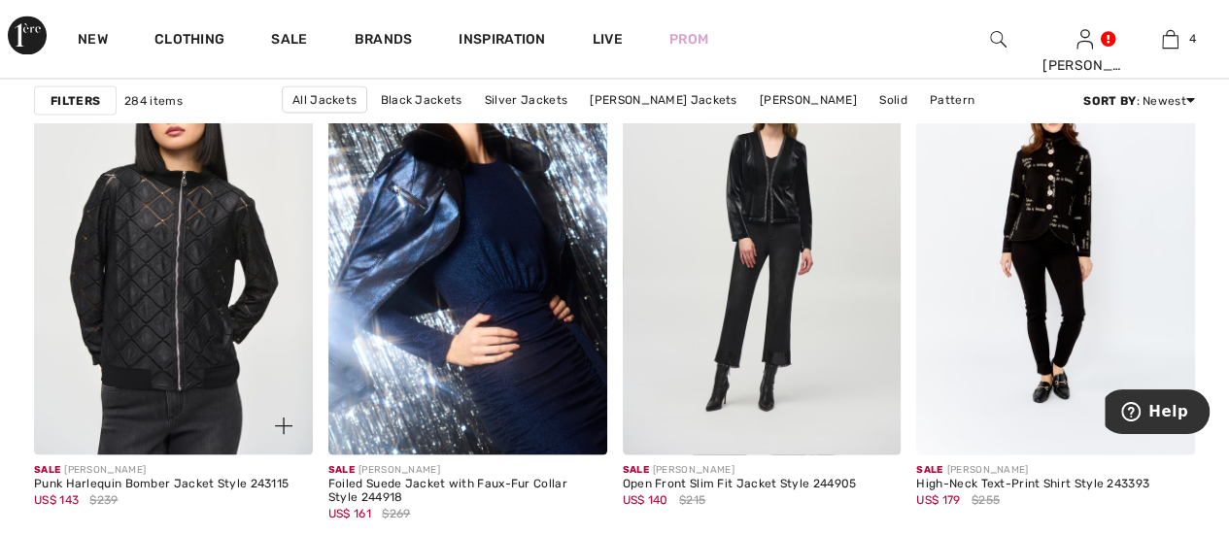
click at [241, 312] on img at bounding box center [173, 246] width 279 height 418
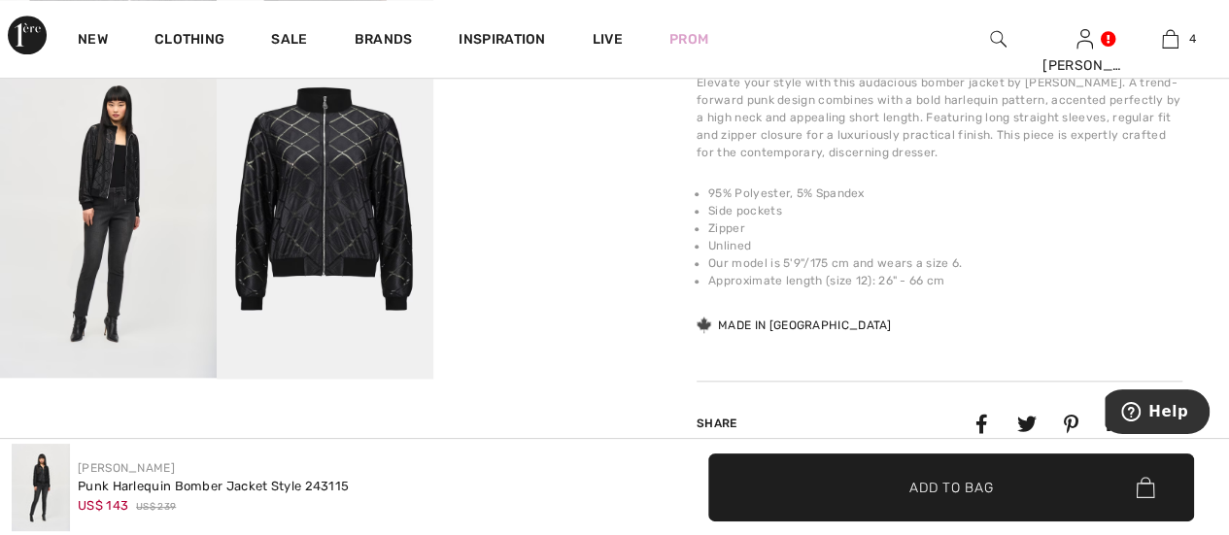
scroll to position [388, 0]
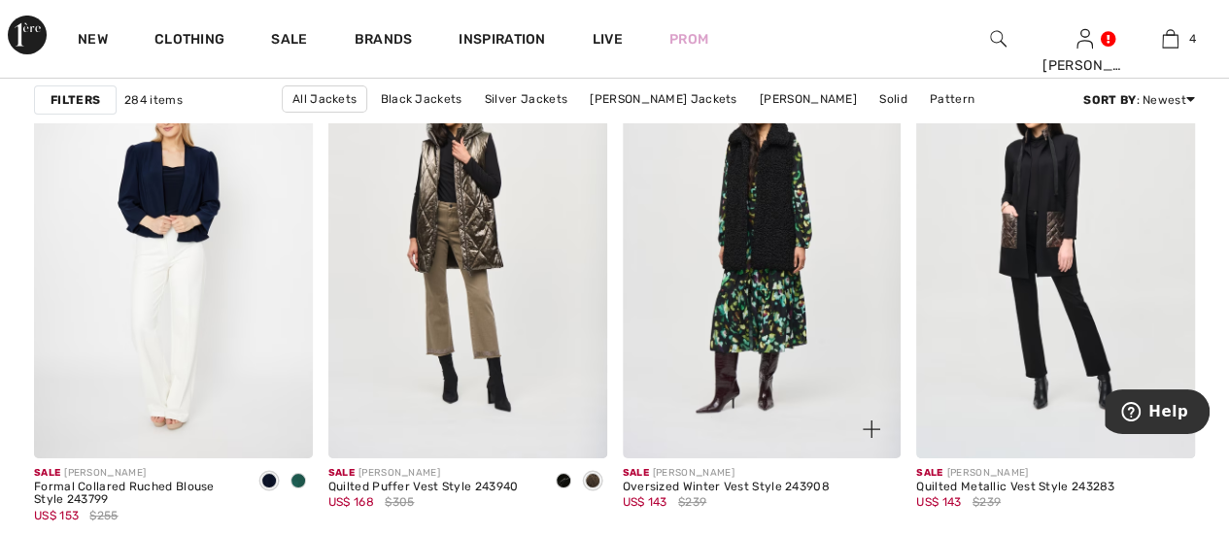
scroll to position [7187, 0]
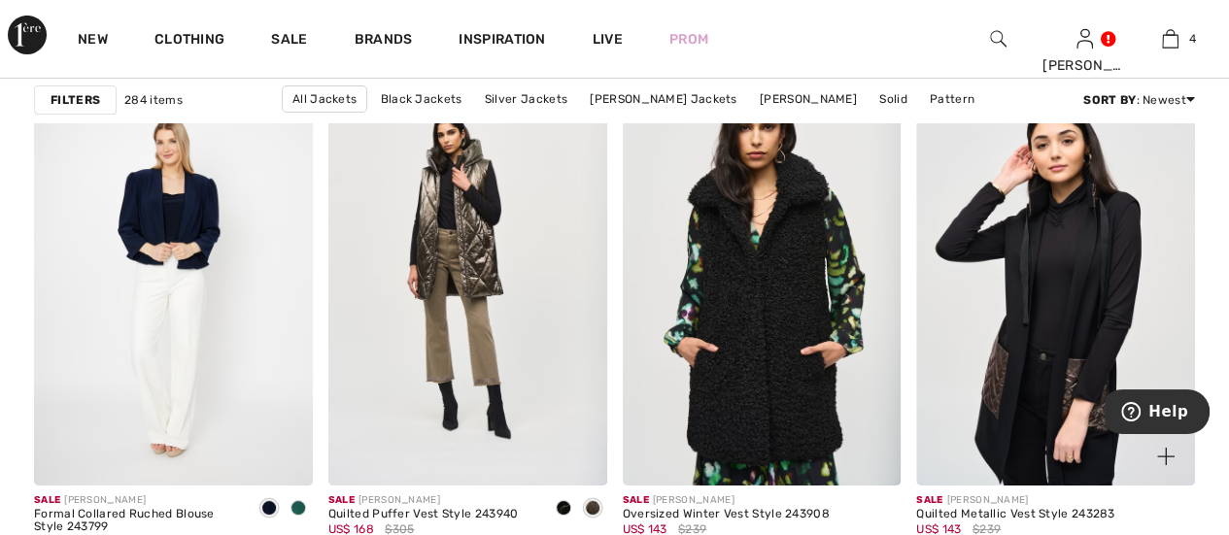
click at [1108, 271] on img at bounding box center [1055, 277] width 279 height 418
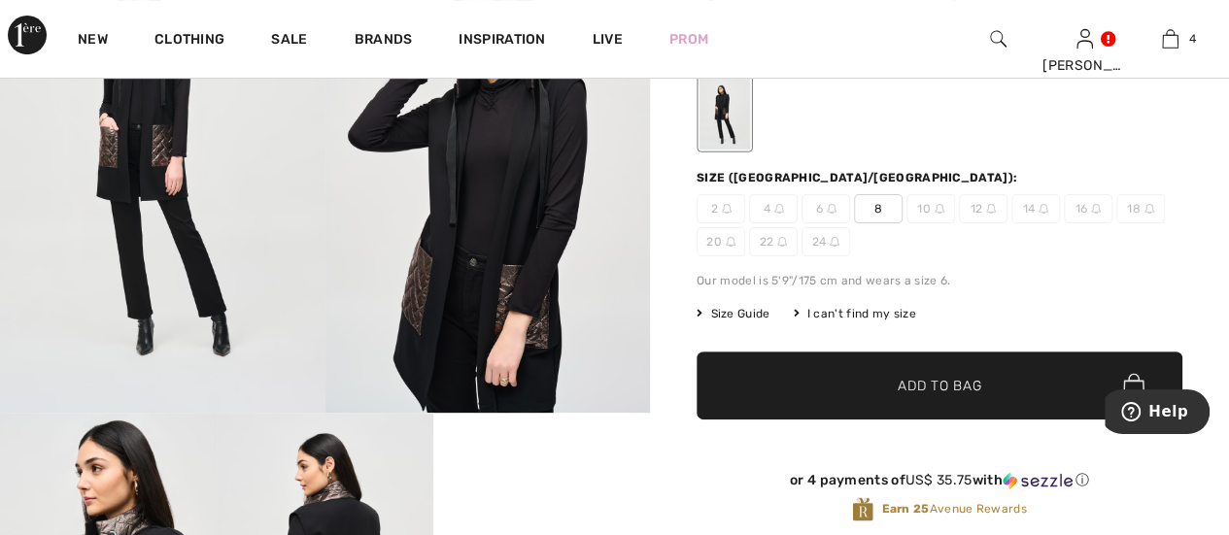
scroll to position [194, 0]
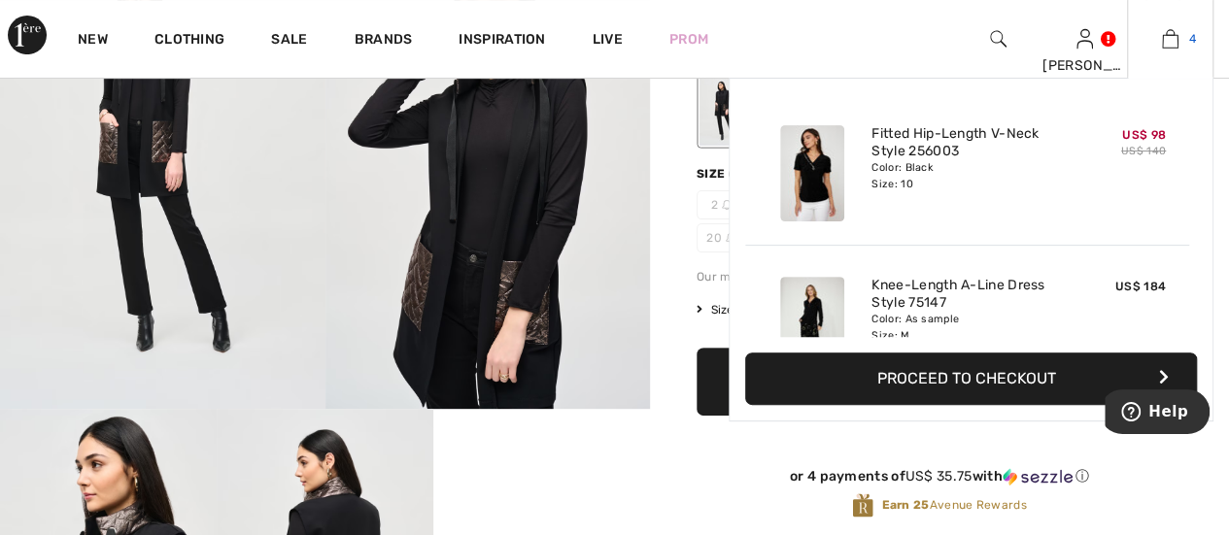
click at [1167, 38] on img at bounding box center [1170, 38] width 17 height 23
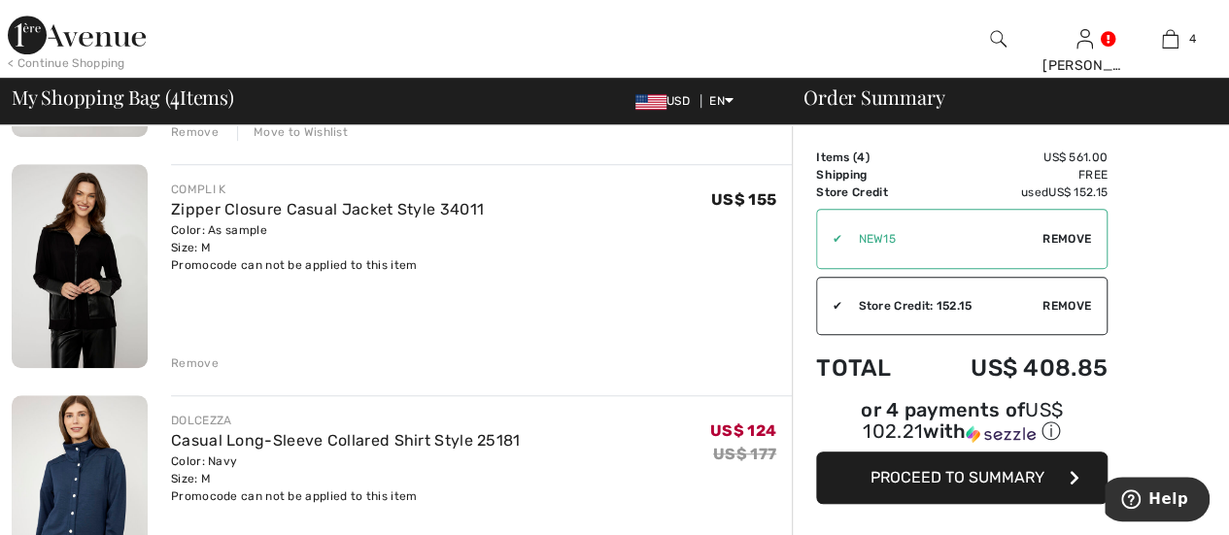
scroll to position [291, 0]
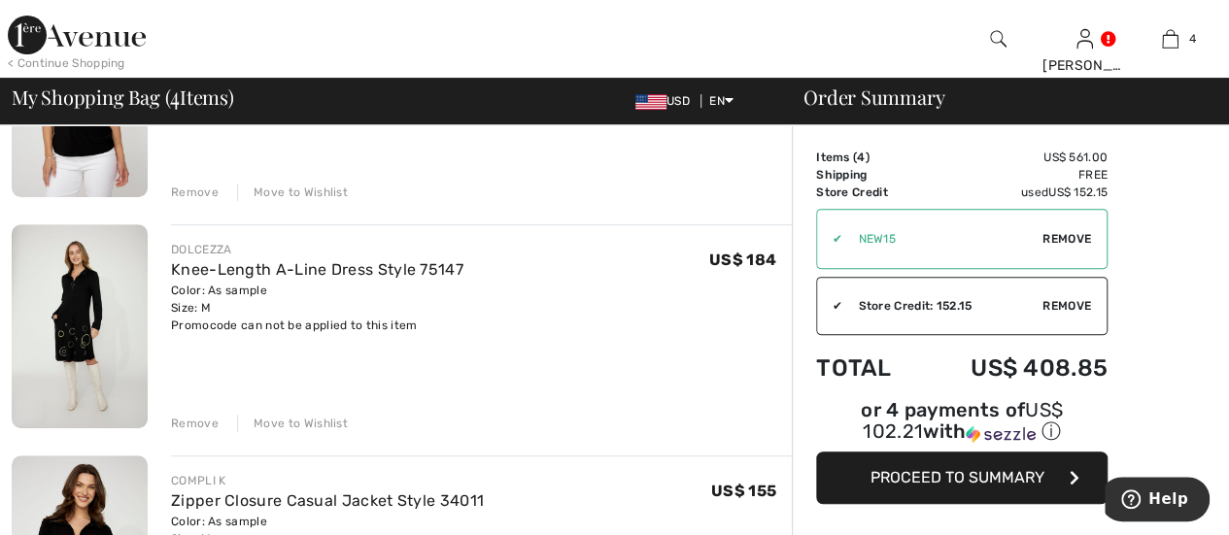
click at [85, 318] on img at bounding box center [80, 326] width 136 height 204
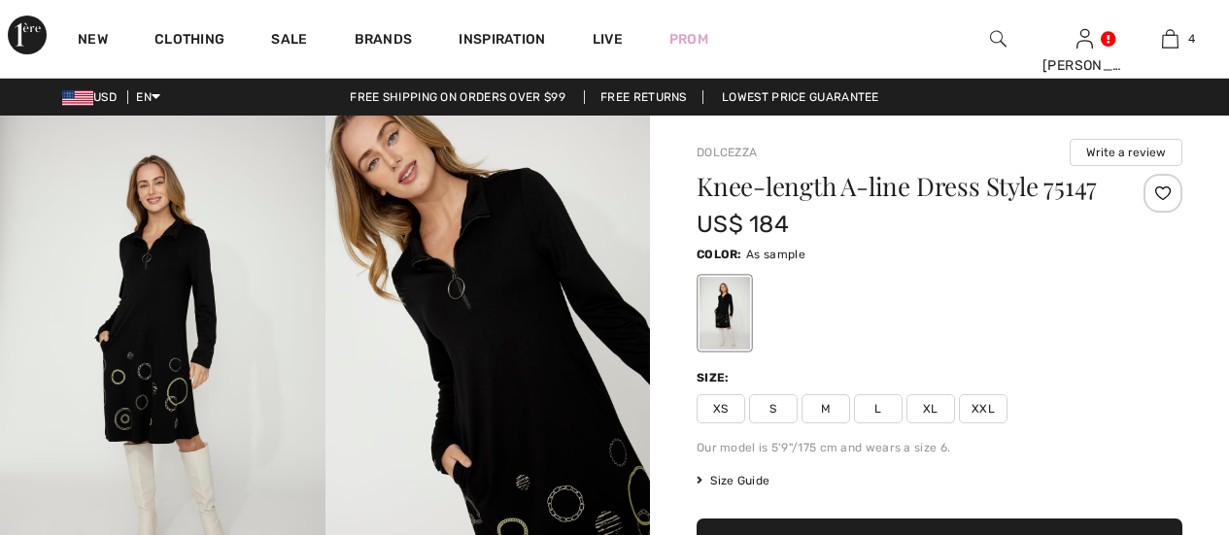
scroll to position [309, 0]
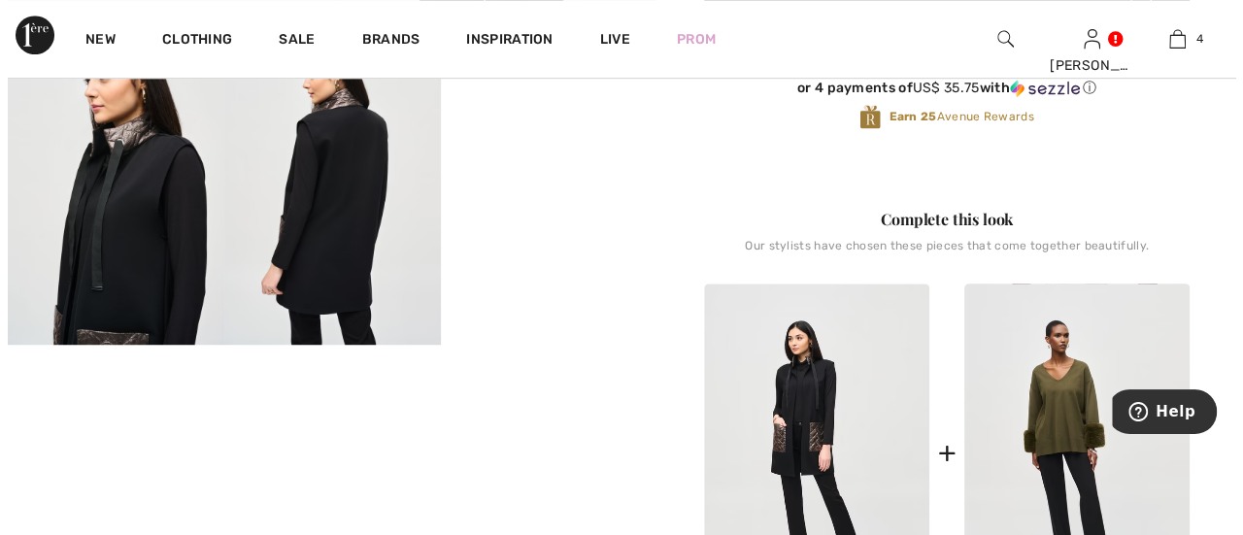
scroll to position [194, 0]
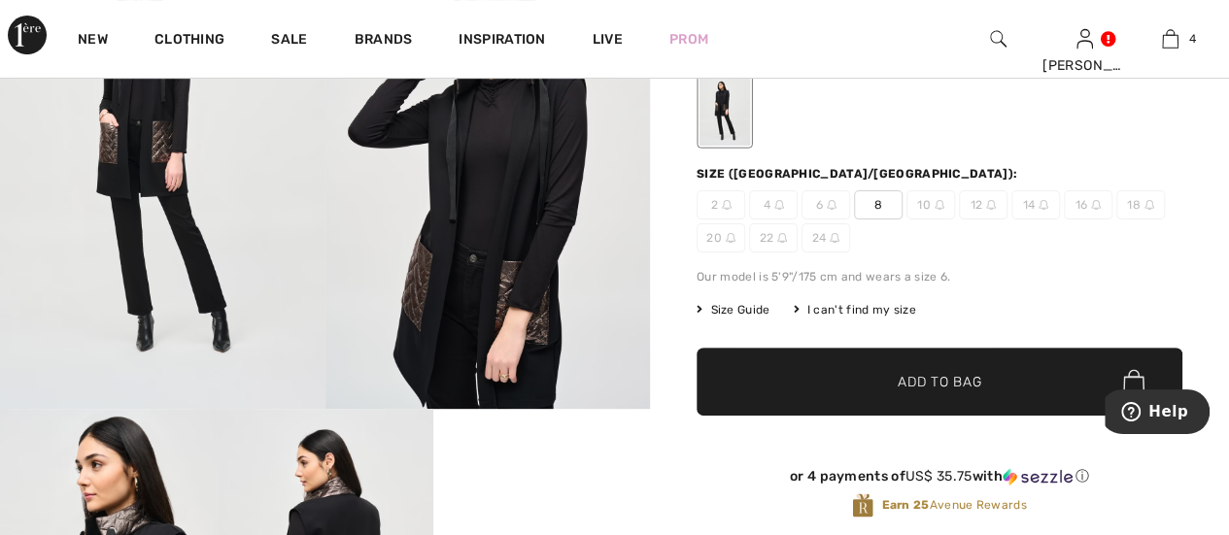
click at [735, 313] on span "Size Guide" at bounding box center [732, 309] width 73 height 17
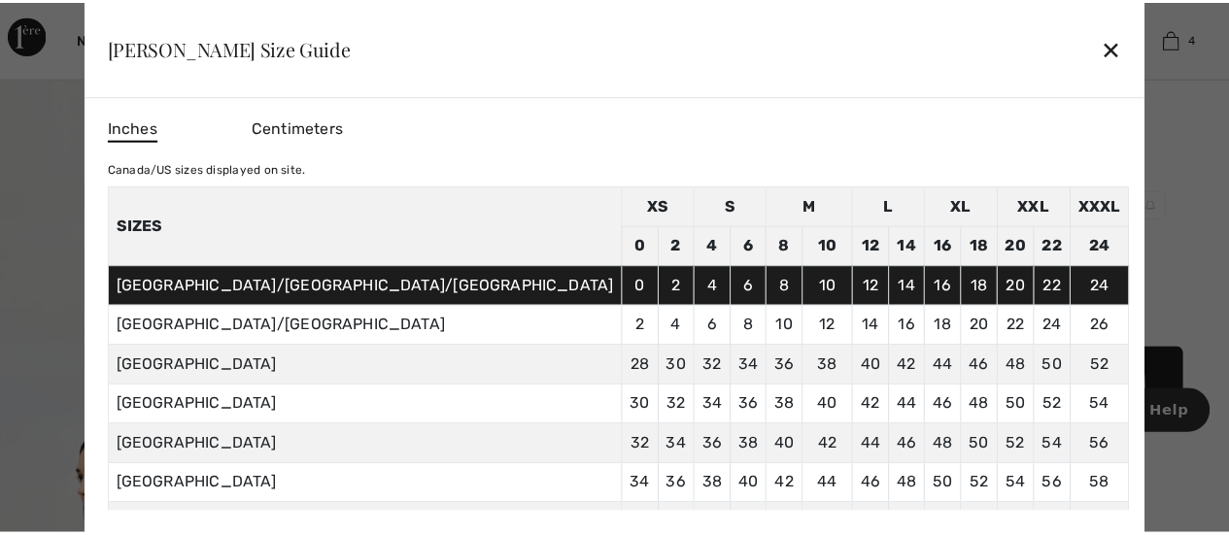
scroll to position [237, 0]
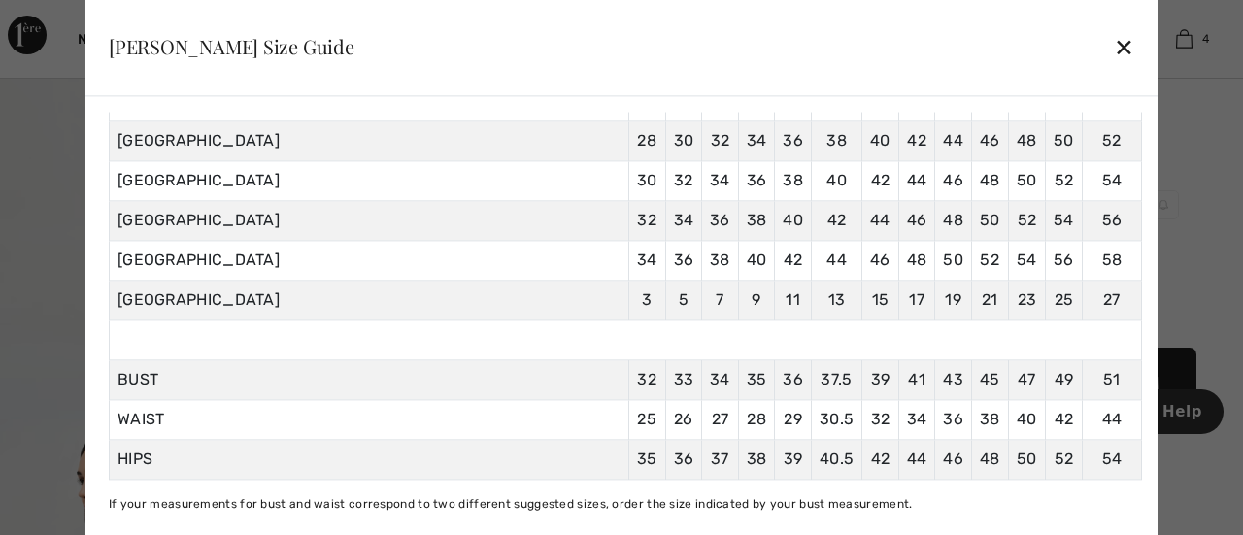
click at [1114, 49] on div "✕" at bounding box center [1124, 47] width 20 height 41
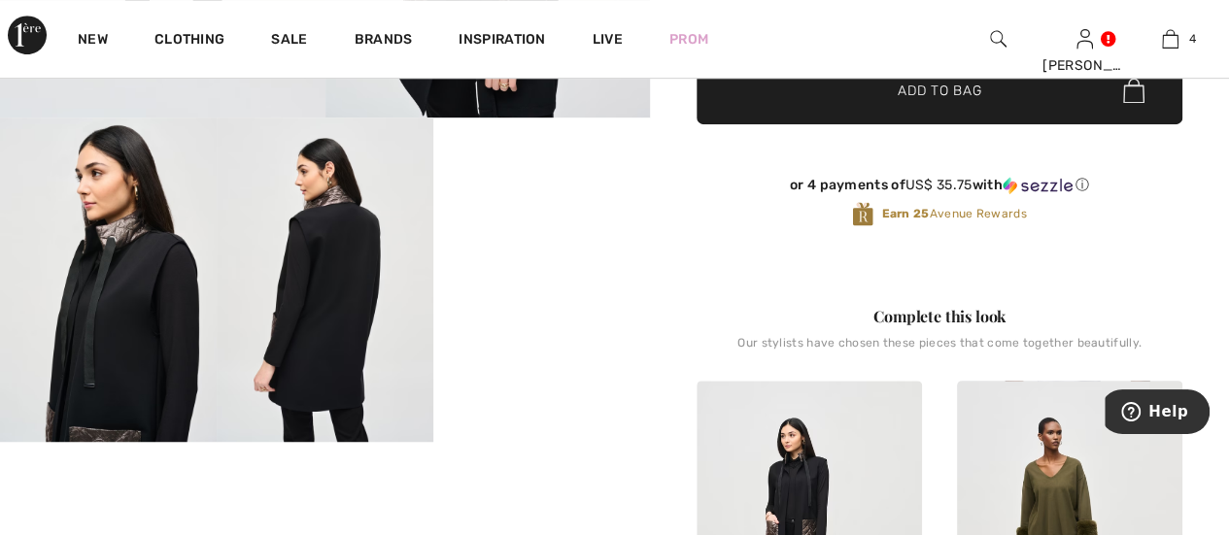
scroll to position [0, 0]
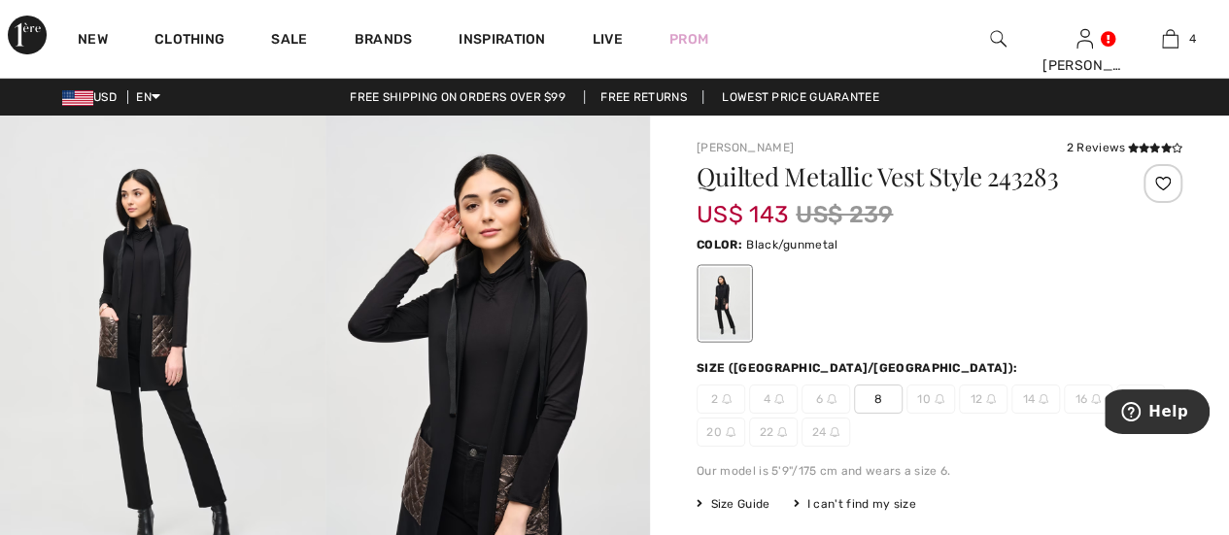
drag, startPoint x: 892, startPoint y: 399, endPoint x: 952, endPoint y: 399, distance: 60.2
click at [891, 399] on span "8" at bounding box center [878, 399] width 49 height 29
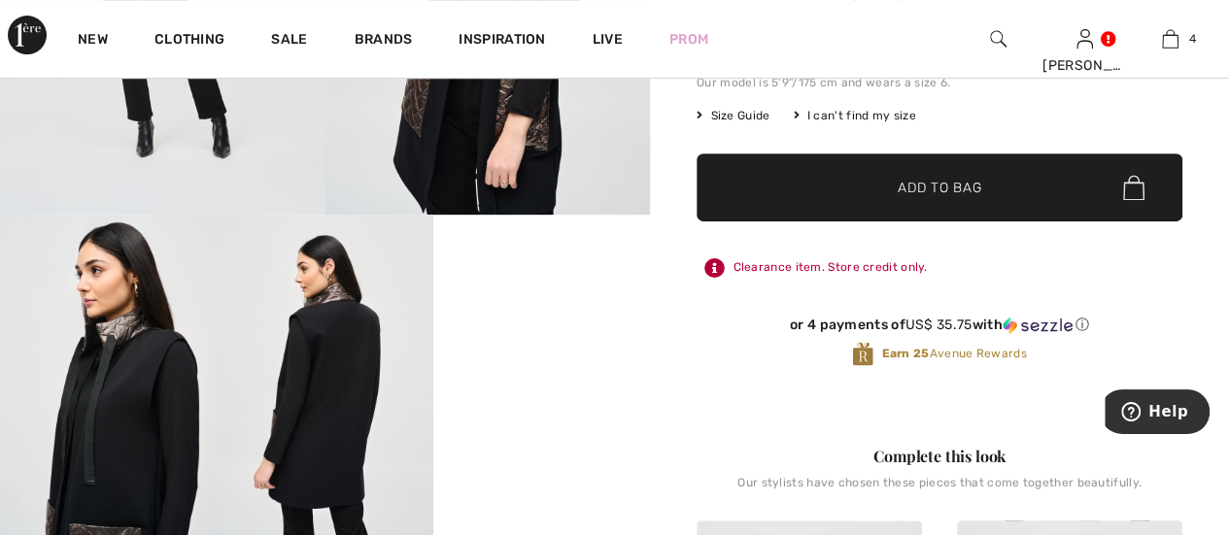
click at [969, 165] on span "✔ Added to Bag Add to Bag" at bounding box center [939, 187] width 486 height 68
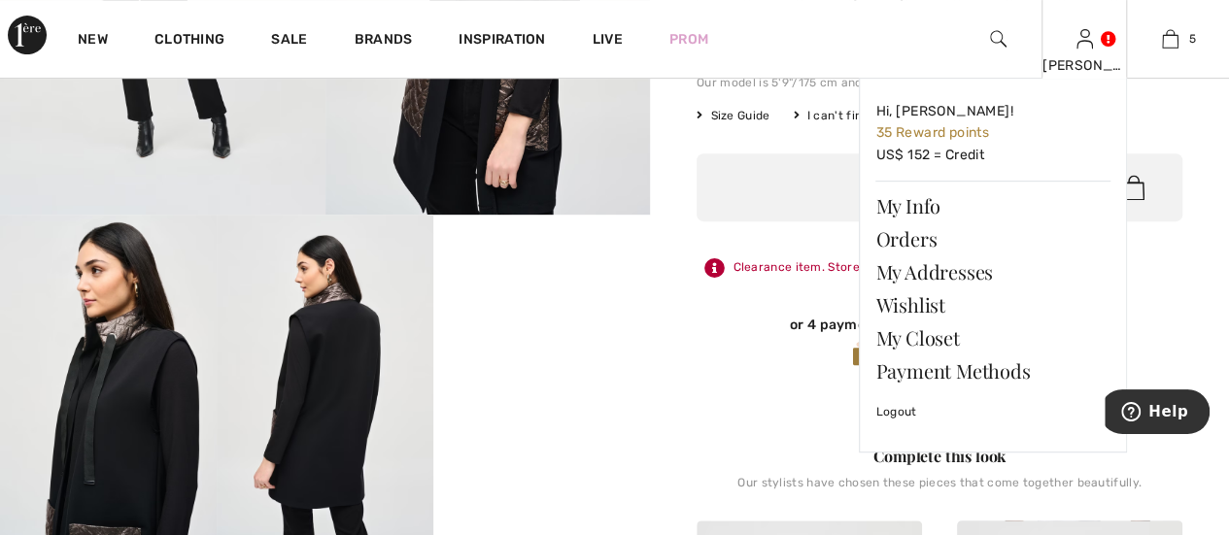
scroll to position [513, 0]
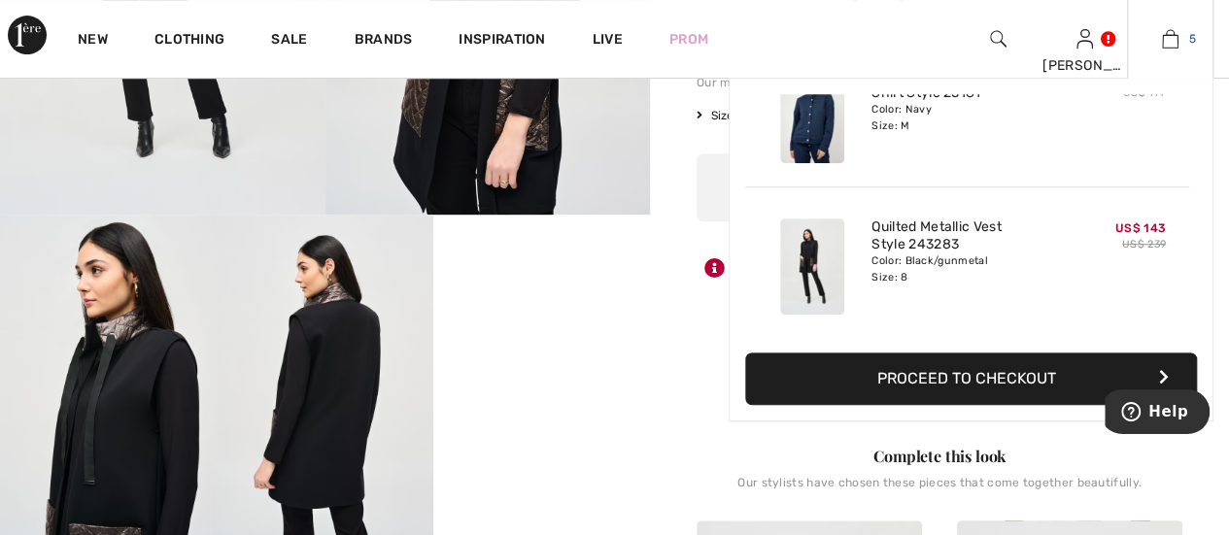
click at [1166, 41] on img at bounding box center [1170, 38] width 17 height 23
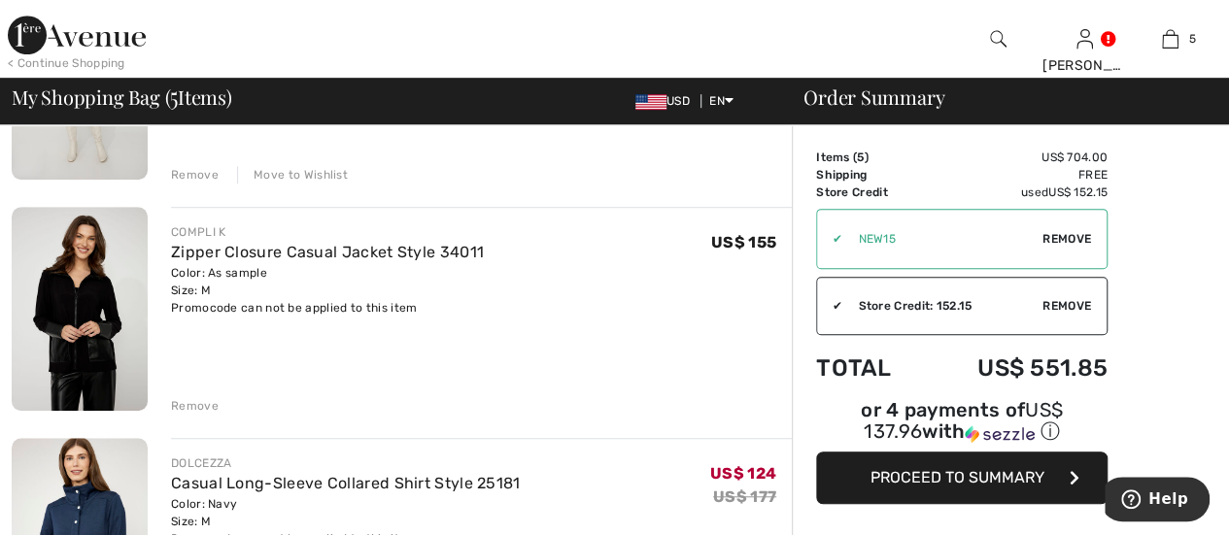
scroll to position [583, 0]
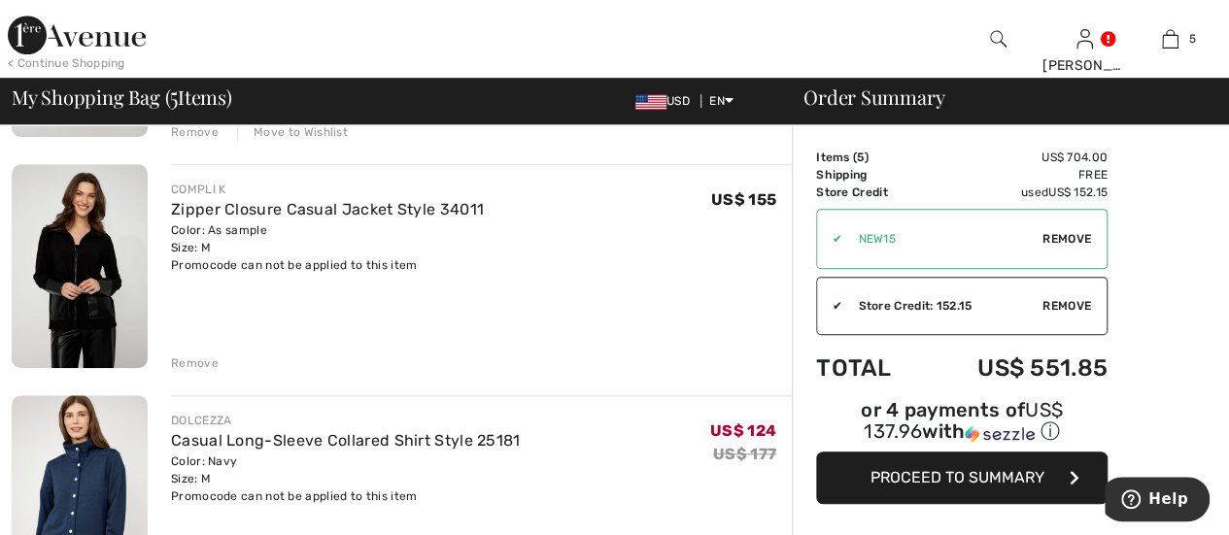
click at [193, 358] on div "Remove" at bounding box center [195, 362] width 48 height 17
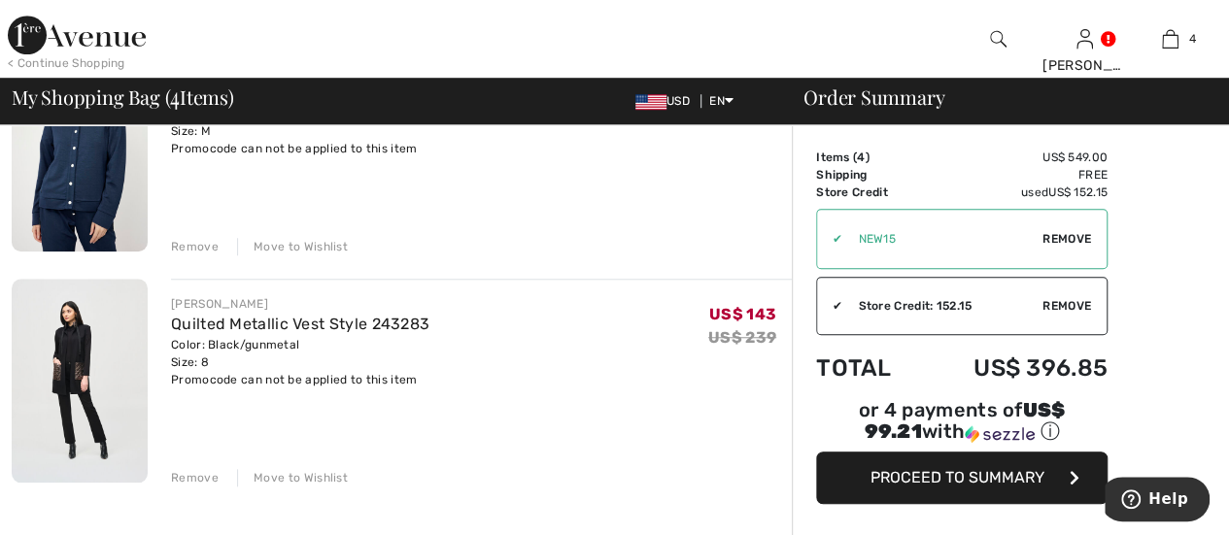
scroll to position [723, 0]
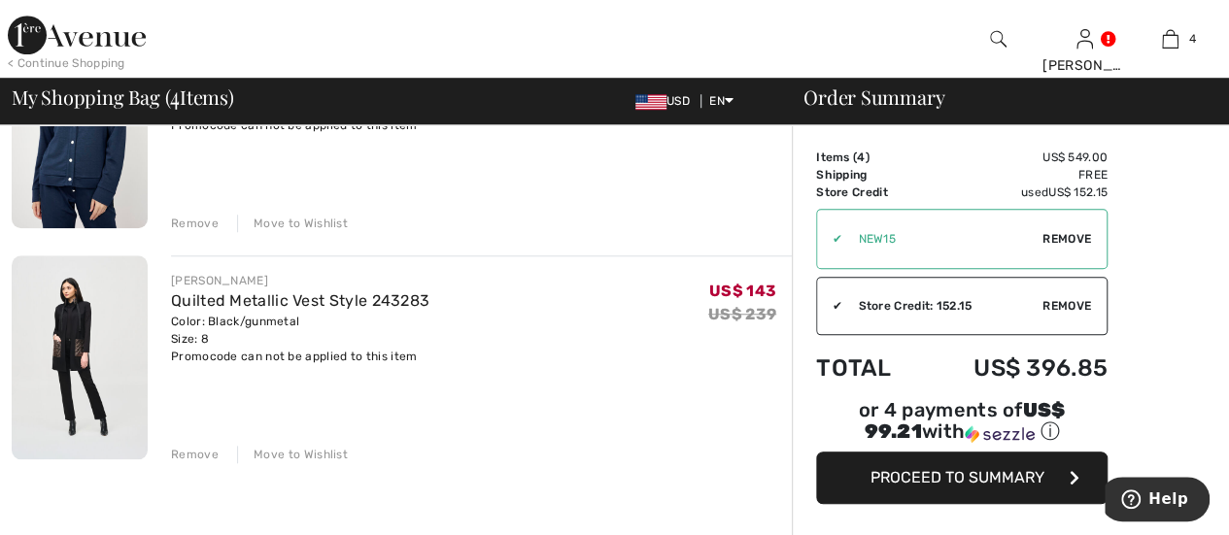
click at [198, 226] on div "Remove" at bounding box center [195, 223] width 48 height 17
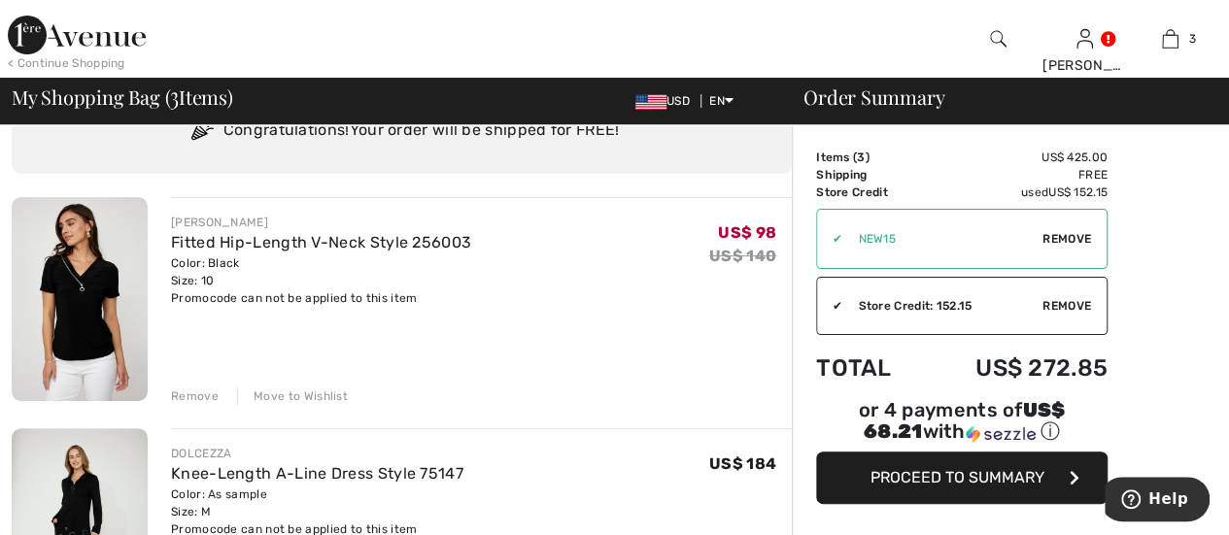
scroll to position [117, 0]
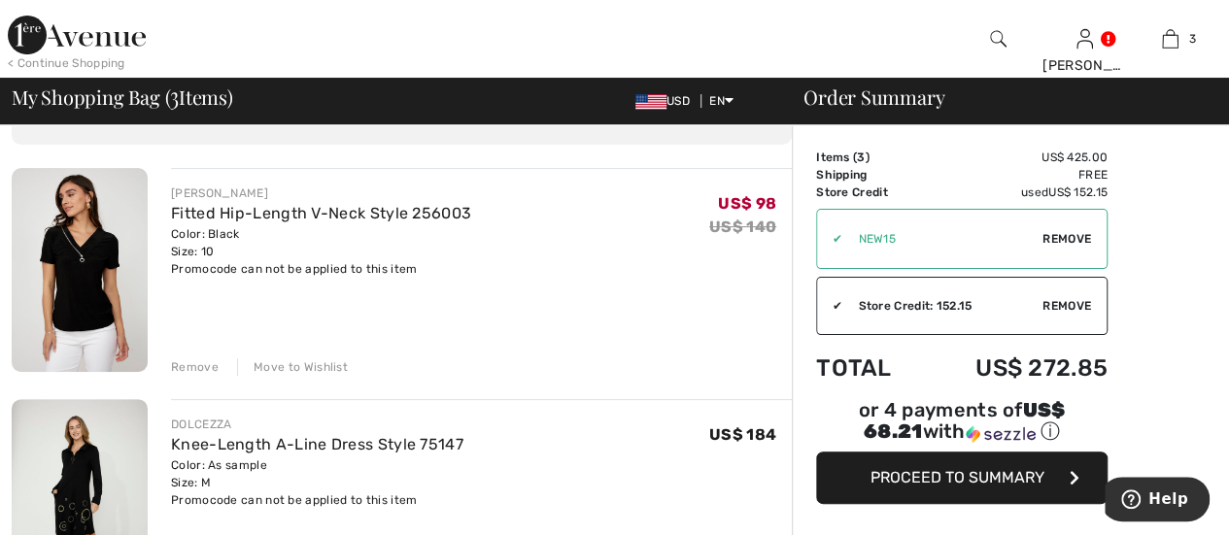
click at [276, 371] on div "Move to Wishlist" at bounding box center [292, 366] width 111 height 17
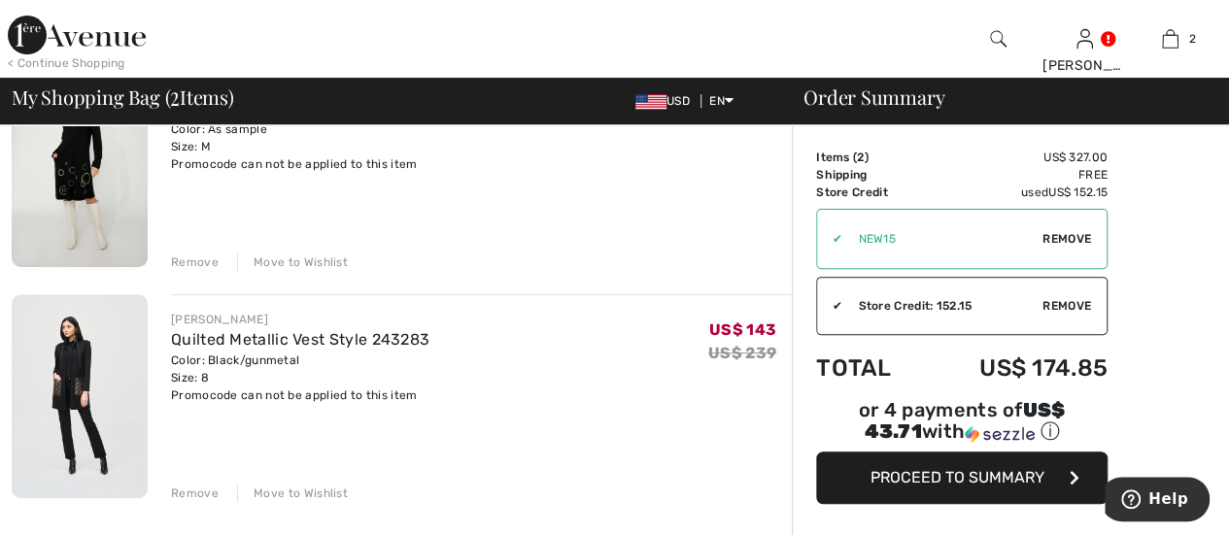
scroll to position [311, 0]
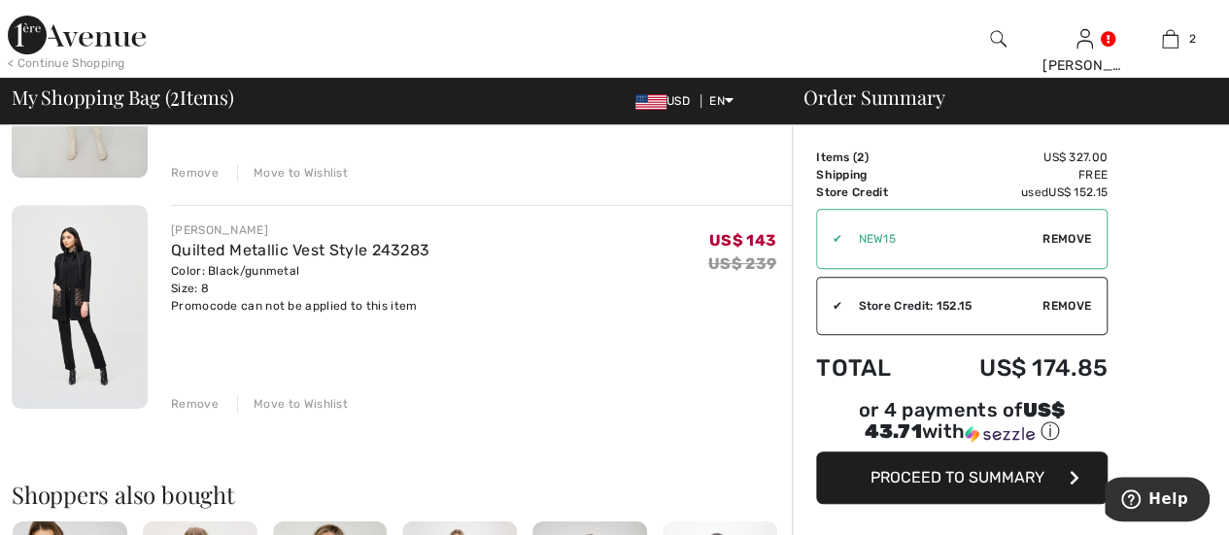
click at [106, 335] on img at bounding box center [80, 307] width 136 height 204
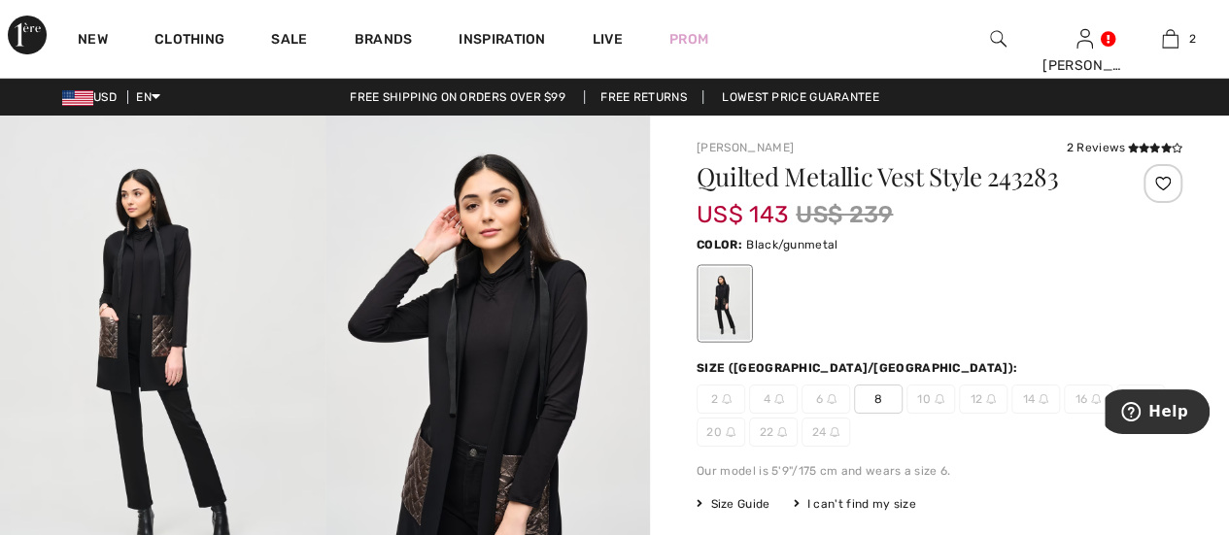
click at [198, 345] on img at bounding box center [162, 360] width 325 height 488
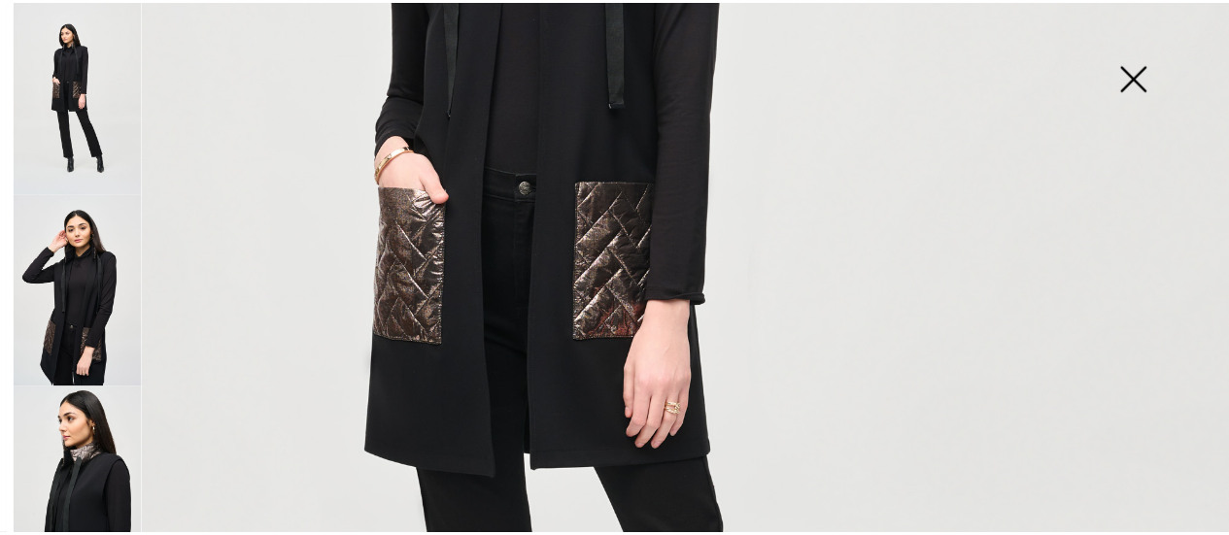
scroll to position [291, 0]
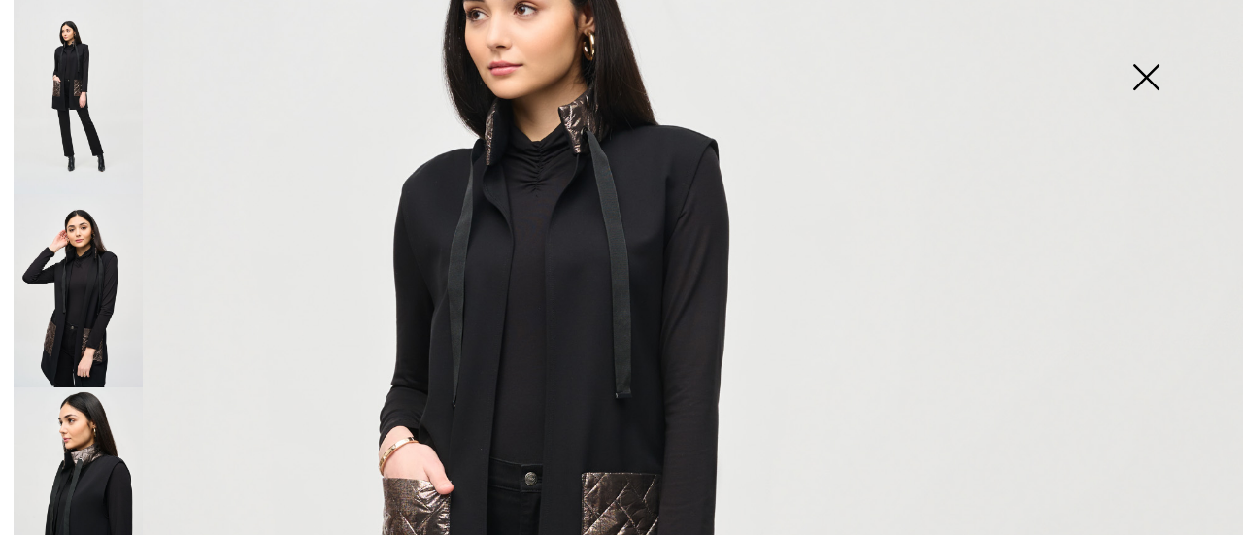
click at [1150, 81] on img at bounding box center [1145, 79] width 97 height 100
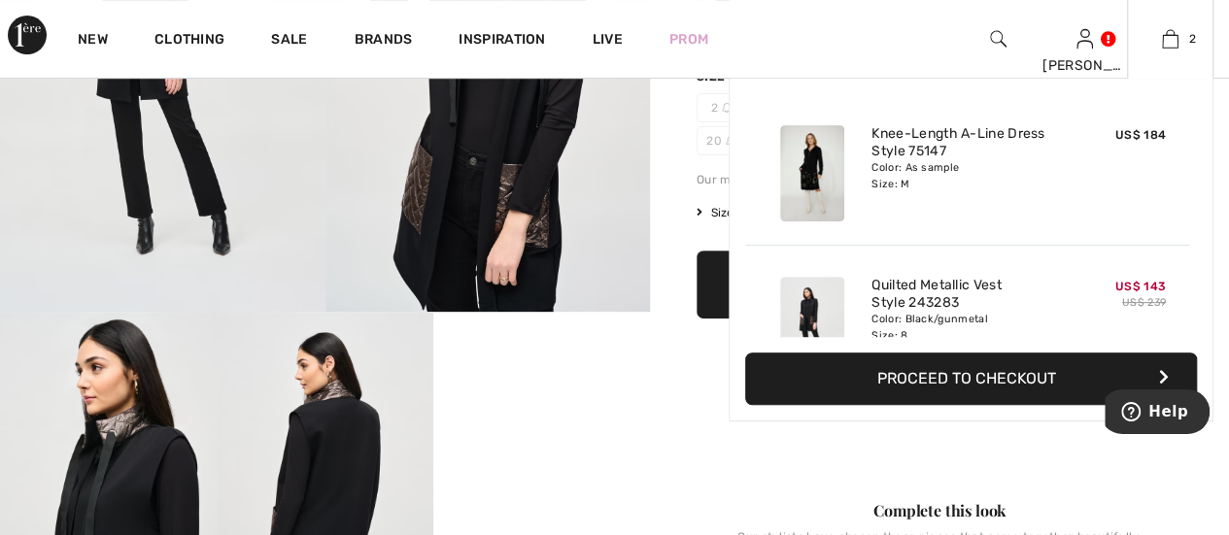
click at [893, 375] on button "Proceed to Checkout" at bounding box center [971, 379] width 452 height 52
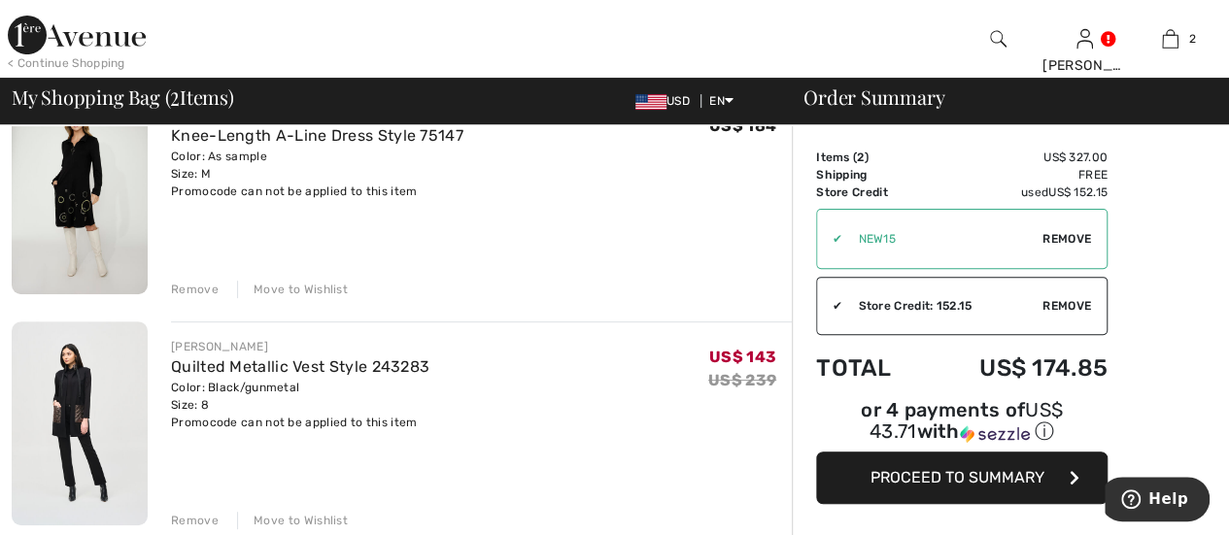
scroll to position [291, 0]
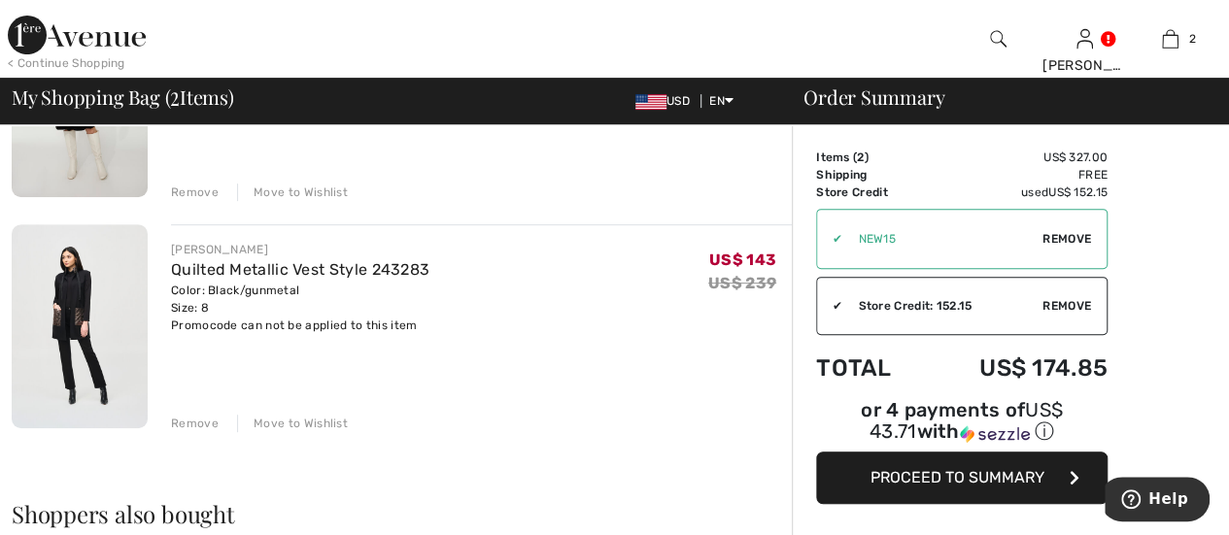
click at [988, 468] on span "Proceed to Summary" at bounding box center [957, 477] width 174 height 18
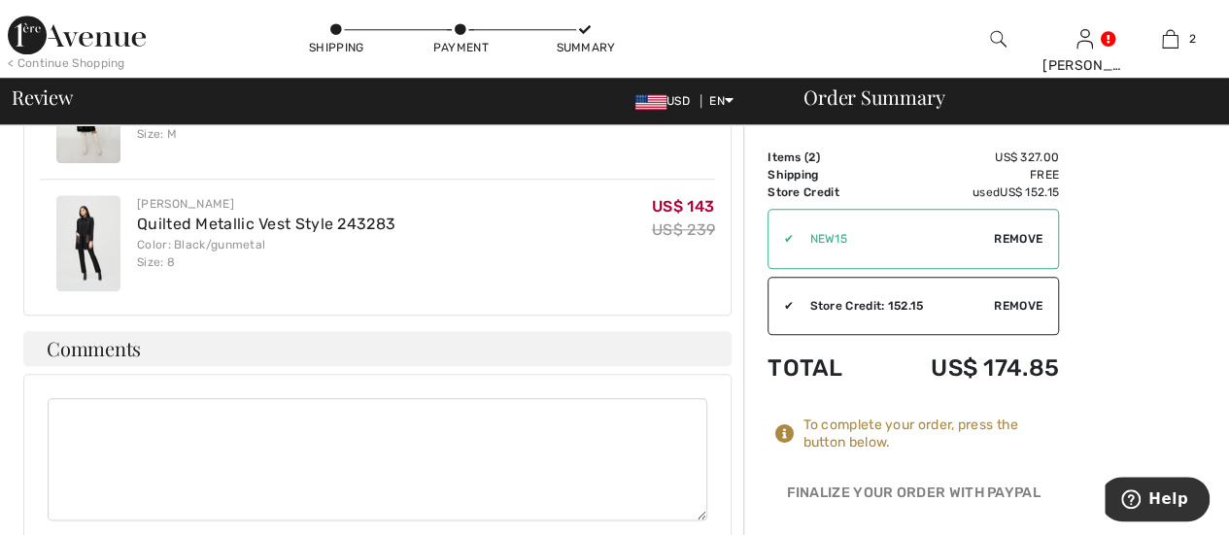
scroll to position [777, 0]
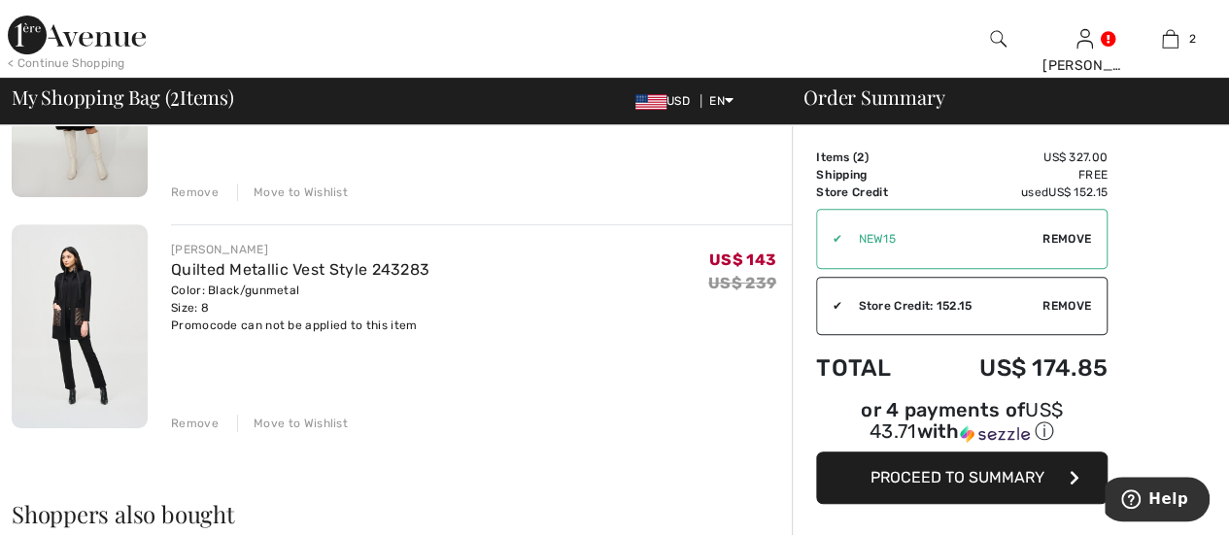
click at [295, 424] on div "Move to Wishlist" at bounding box center [292, 423] width 111 height 17
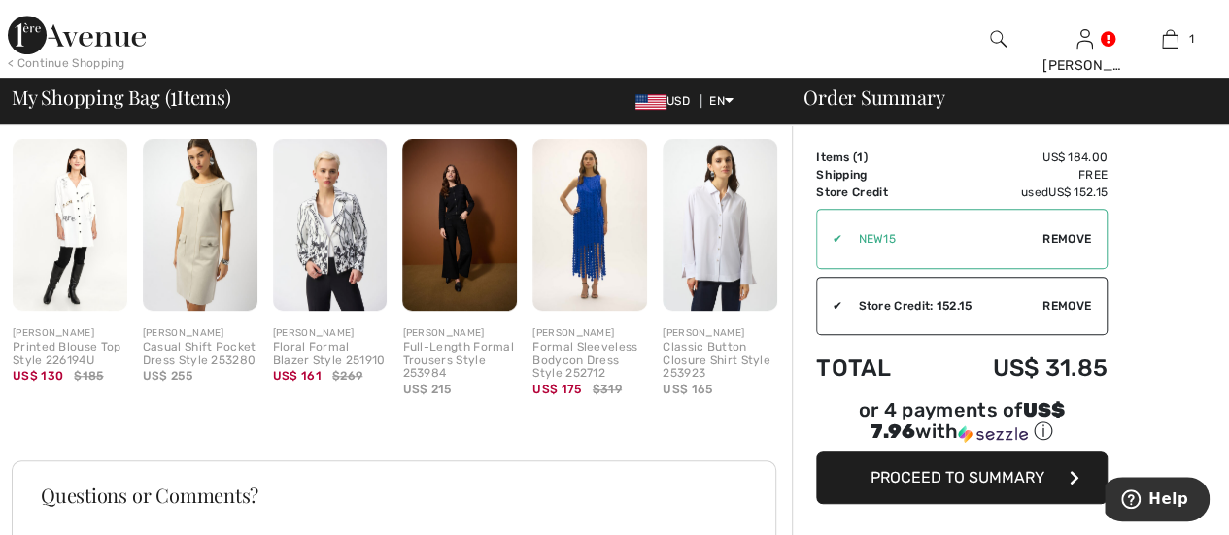
scroll to position [486, 0]
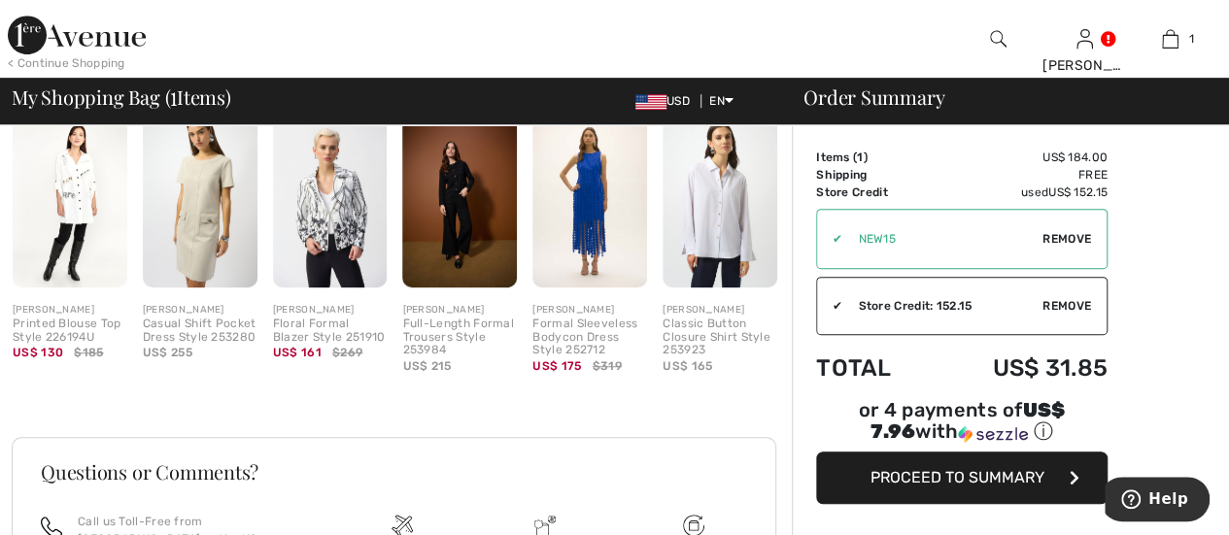
click at [971, 465] on button "Proceed to Summary" at bounding box center [961, 478] width 291 height 52
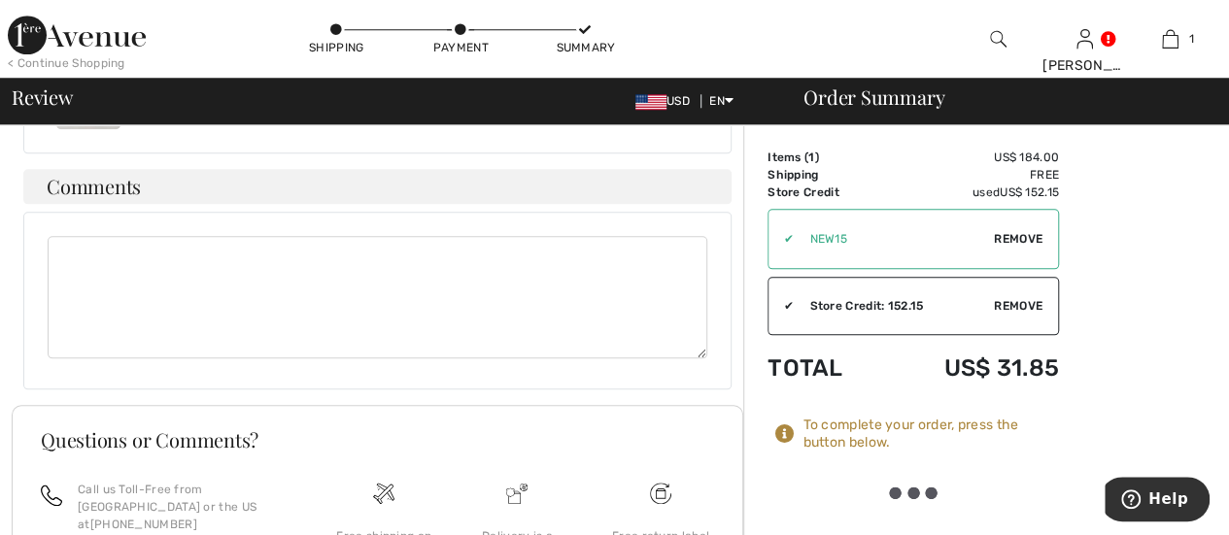
scroll to position [1068, 0]
